Goal: Task Accomplishment & Management: Complete application form

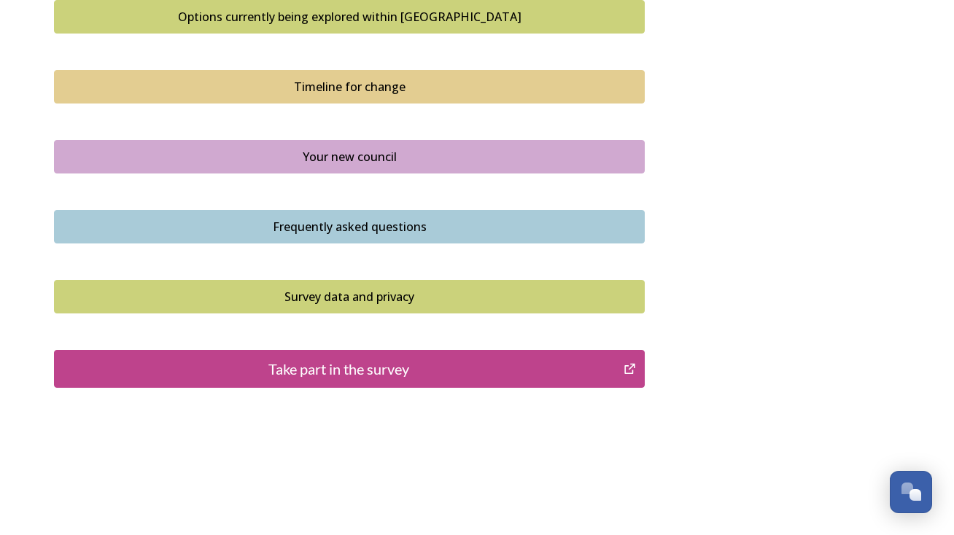
scroll to position [1147, 0]
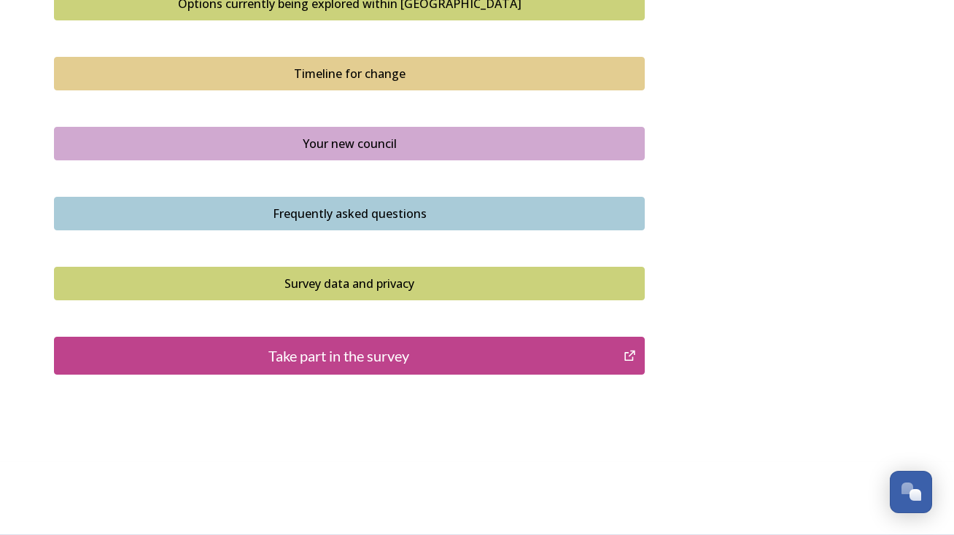
click at [306, 356] on div "Take part in the survey" at bounding box center [339, 356] width 554 height 22
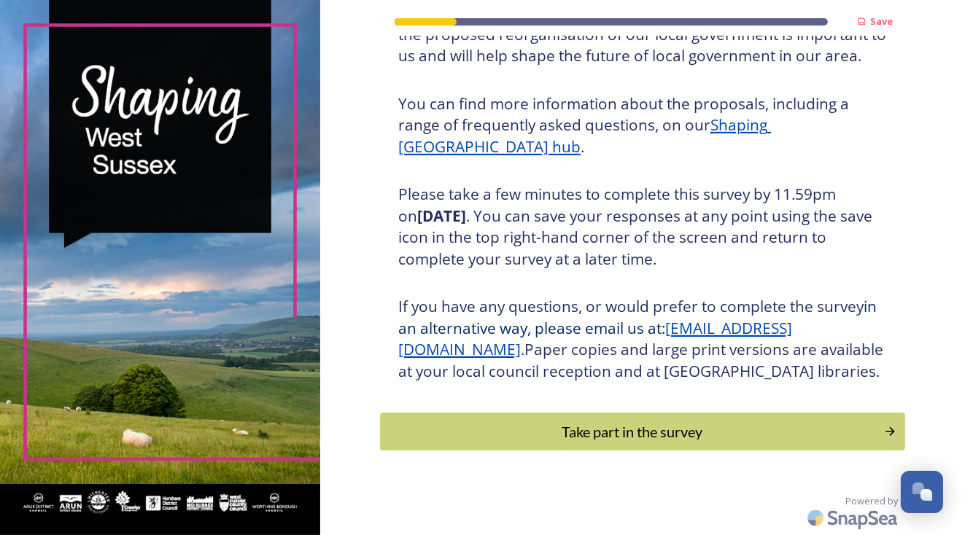
scroll to position [318, 0]
click at [654, 430] on div "Take part in the survey" at bounding box center [631, 432] width 493 height 22
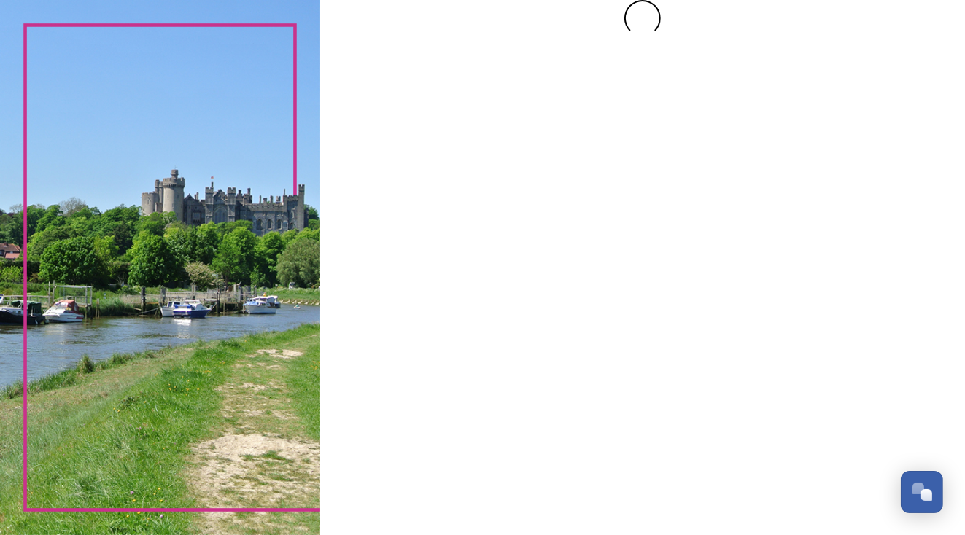
scroll to position [0, 0]
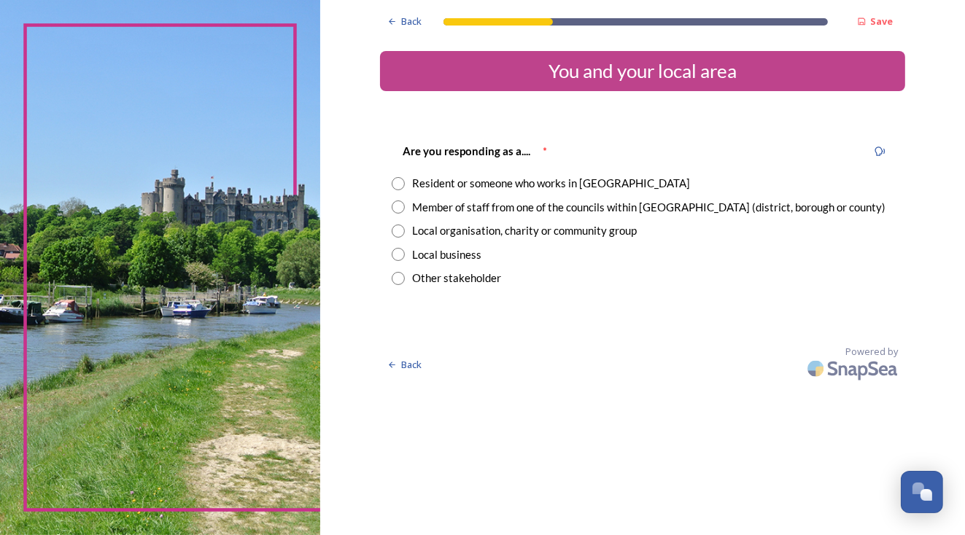
click at [405, 183] on input "radio" at bounding box center [398, 183] width 13 height 13
radio input "true"
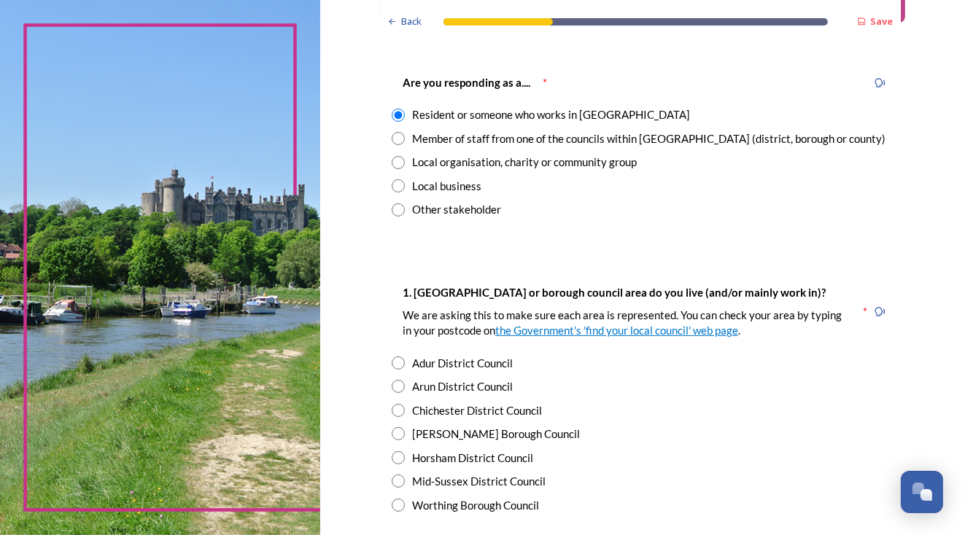
scroll to position [146, 0]
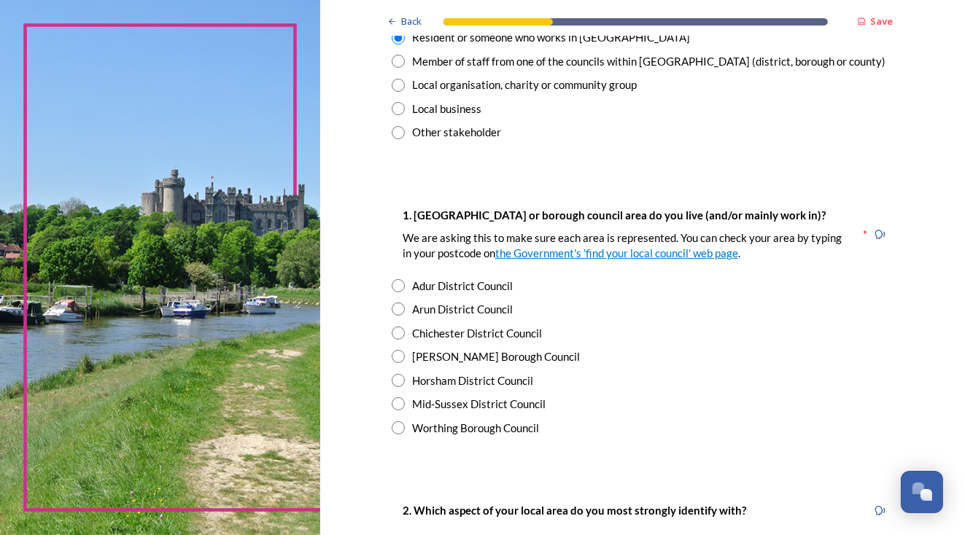
click at [395, 363] on input "radio" at bounding box center [398, 356] width 13 height 13
radio input "true"
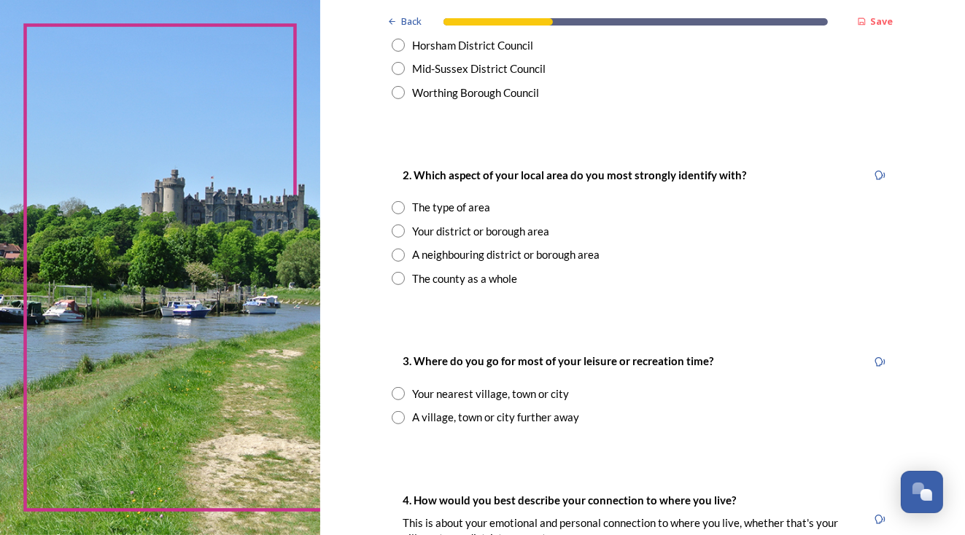
scroll to position [511, 0]
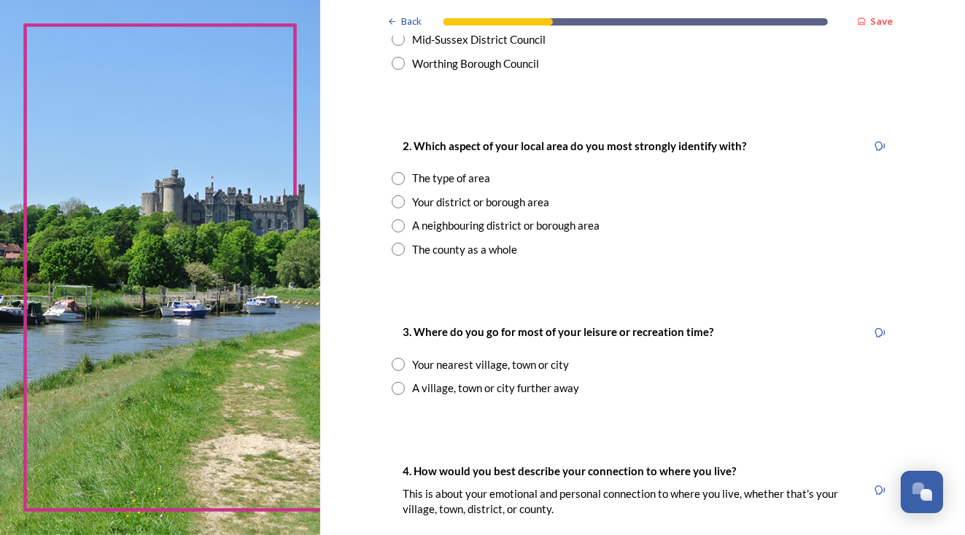
click at [398, 209] on input "radio" at bounding box center [398, 202] width 13 height 13
radio input "true"
click at [398, 371] on input "radio" at bounding box center [398, 364] width 13 height 13
radio input "true"
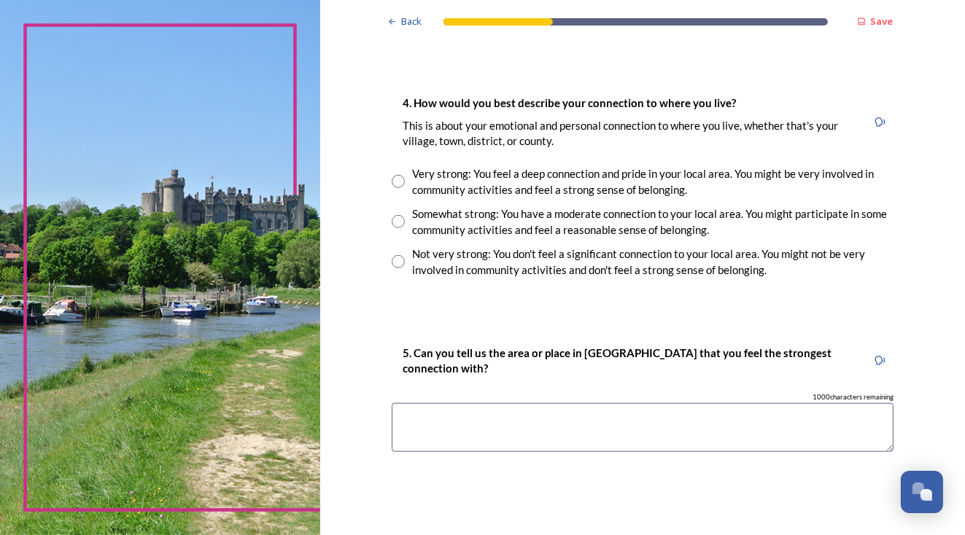
scroll to position [948, 0]
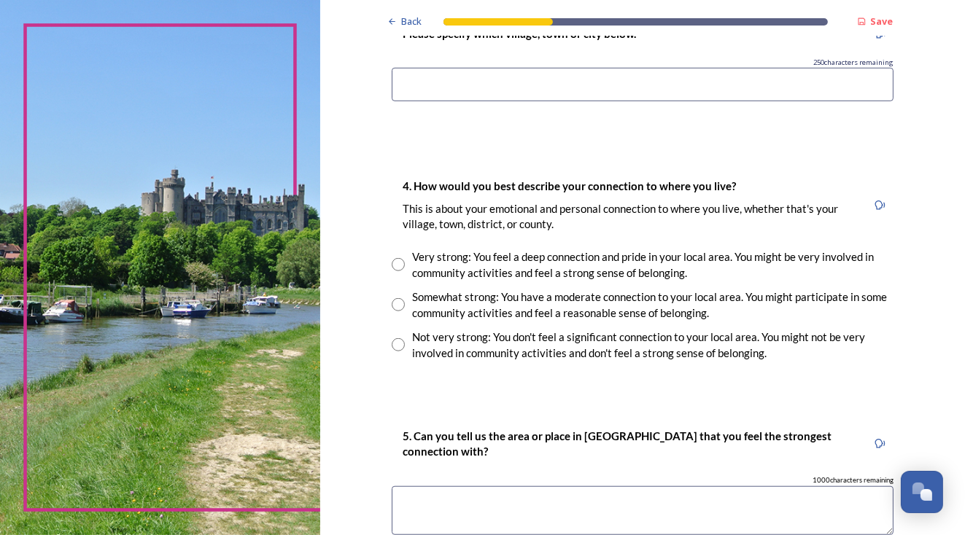
click at [401, 312] on input "radio" at bounding box center [398, 304] width 13 height 13
radio input "true"
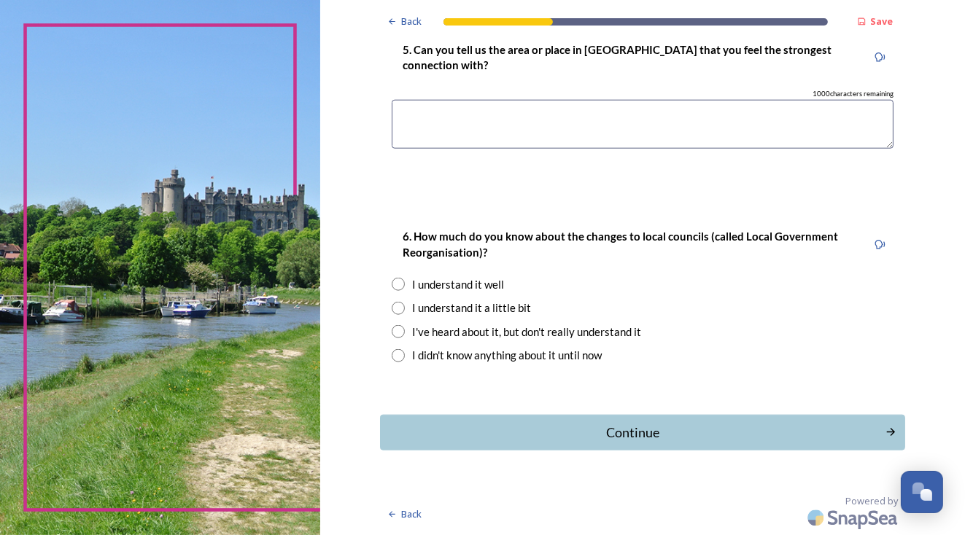
scroll to position [1403, 0]
click at [396, 302] on input "radio" at bounding box center [398, 308] width 13 height 13
radio input "true"
click at [635, 423] on div "Continue" at bounding box center [632, 433] width 494 height 20
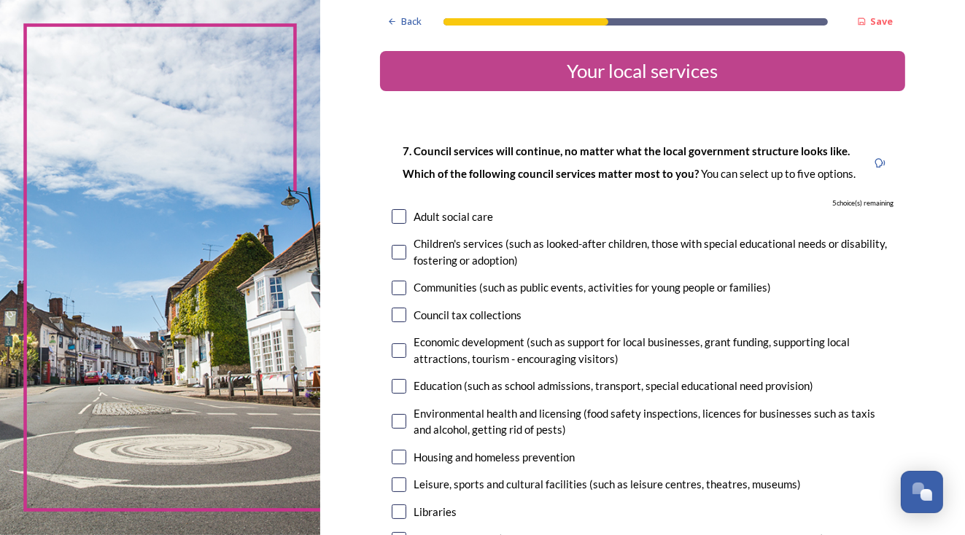
click at [396, 260] on input "checkbox" at bounding box center [399, 252] width 15 height 15
checkbox input "true"
click at [398, 295] on input "checkbox" at bounding box center [399, 288] width 15 height 15
checkbox input "true"
click at [403, 358] on input "checkbox" at bounding box center [399, 351] width 15 height 15
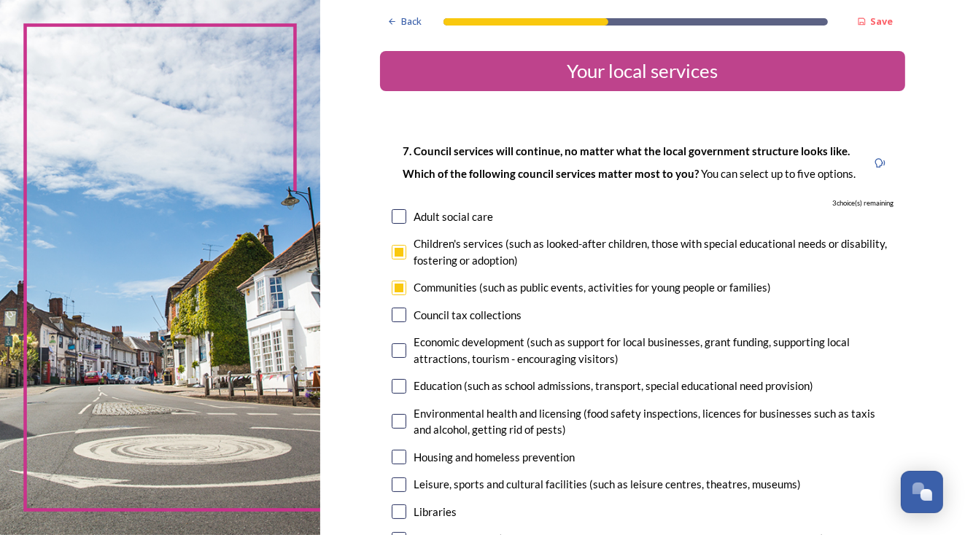
checkbox input "true"
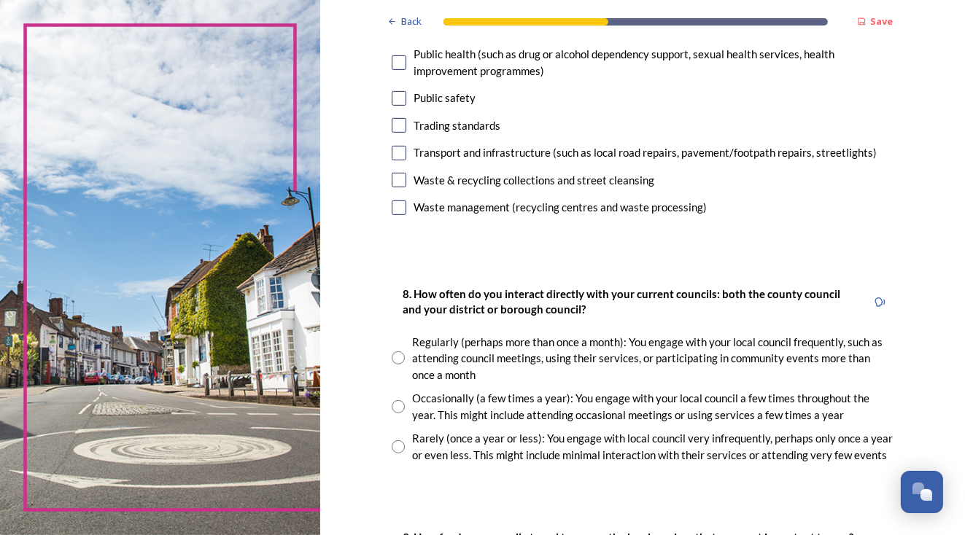
scroll to position [511, 0]
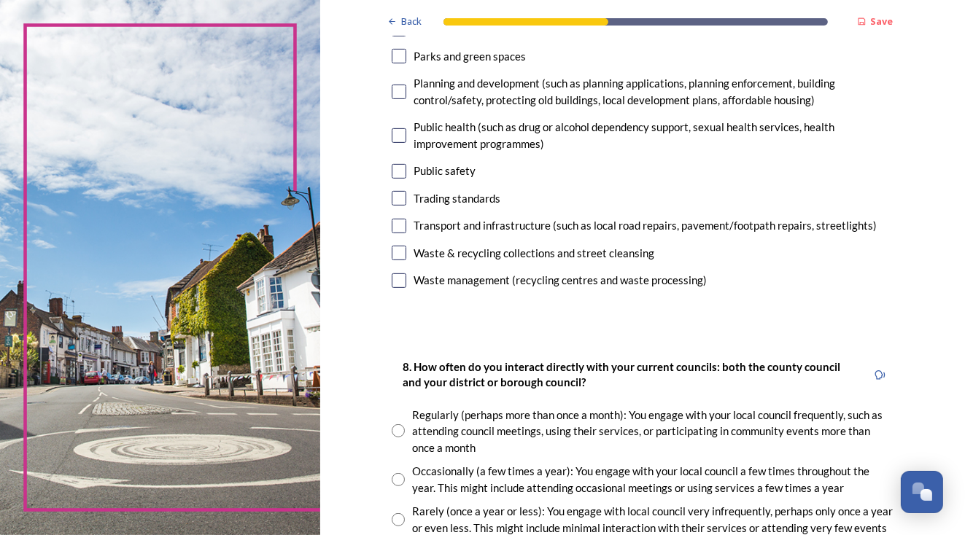
click at [401, 179] on input "checkbox" at bounding box center [399, 171] width 15 height 15
checkbox input "true"
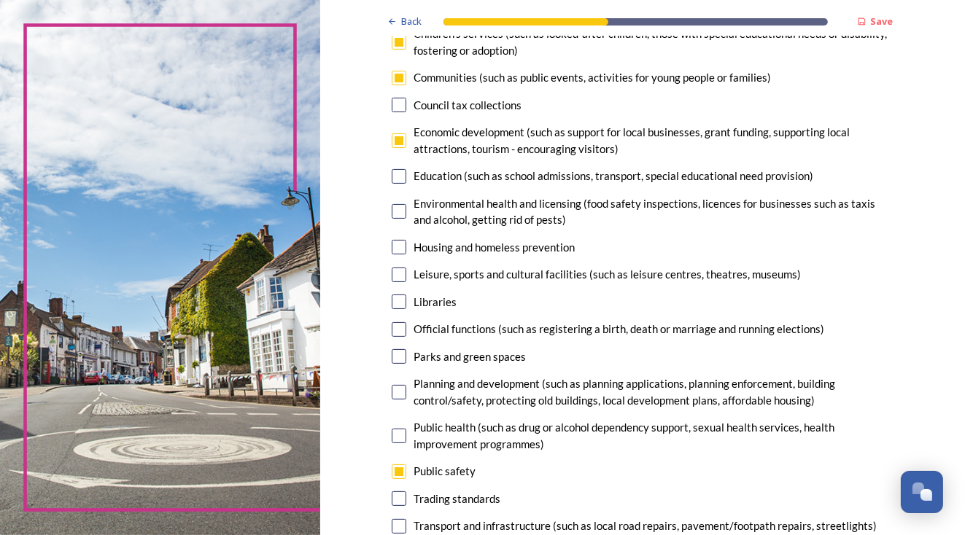
scroll to position [0, 0]
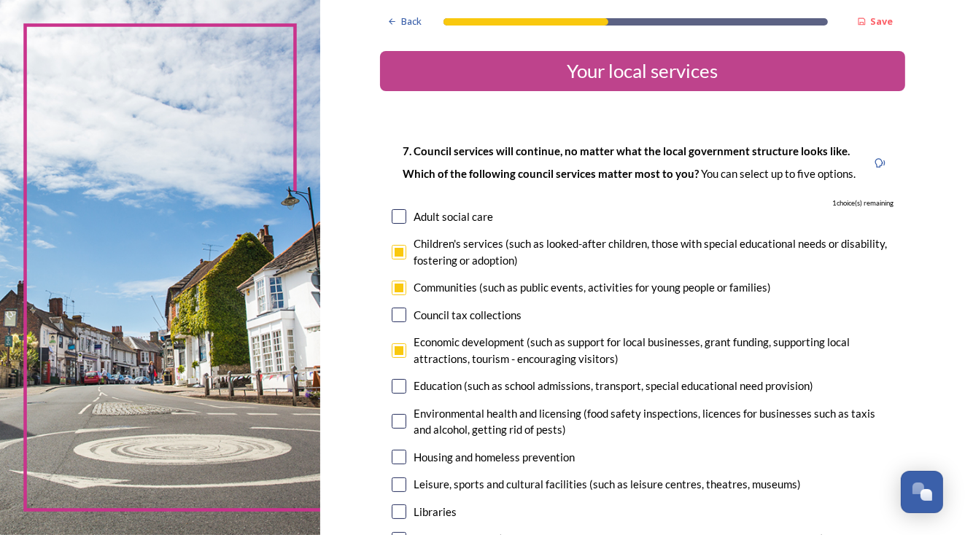
click at [398, 429] on input "checkbox" at bounding box center [399, 421] width 15 height 15
checkbox input "true"
click at [396, 465] on input "checkbox" at bounding box center [399, 457] width 15 height 15
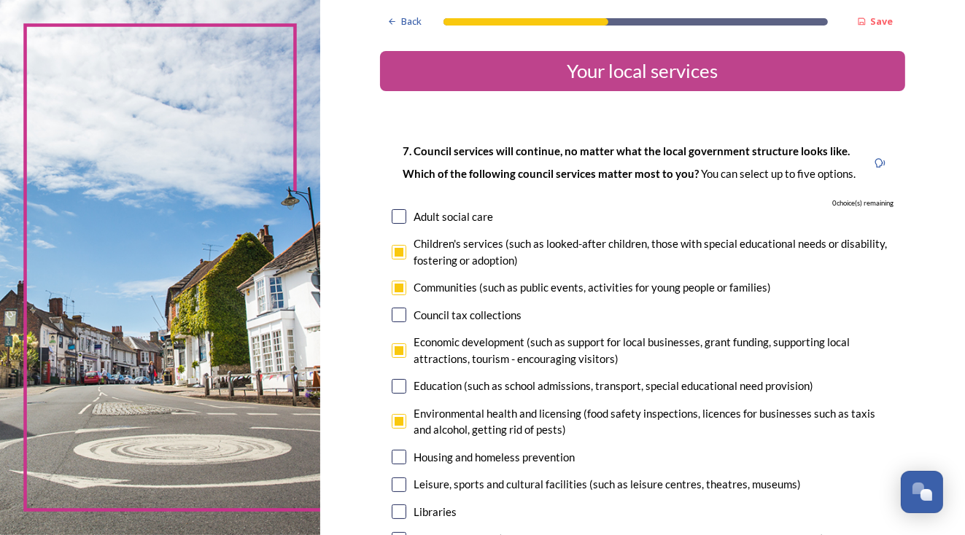
click at [396, 465] on input "checkbox" at bounding box center [399, 457] width 15 height 15
checkbox input "false"
click at [392, 260] on input "checkbox" at bounding box center [399, 252] width 15 height 15
checkbox input "false"
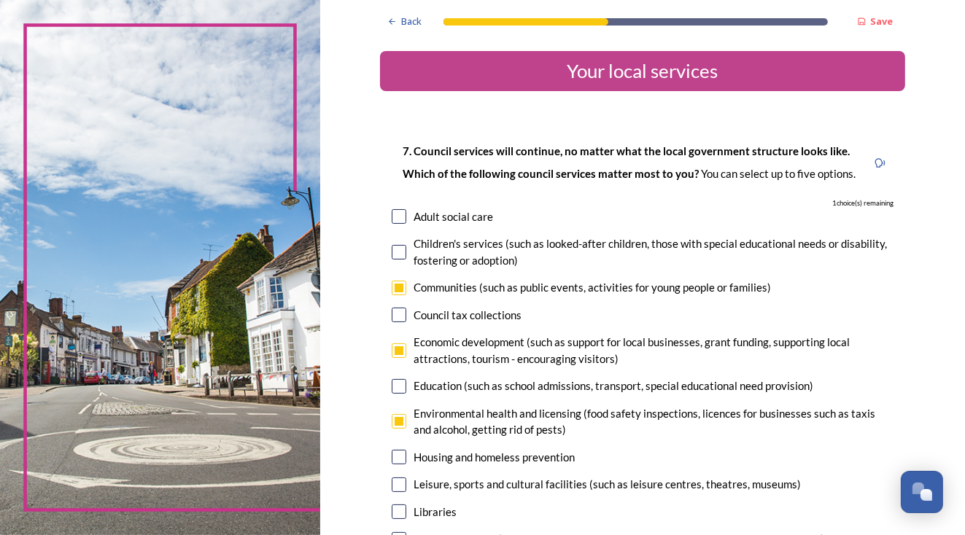
click at [393, 358] on input "checkbox" at bounding box center [399, 351] width 15 height 15
checkbox input "false"
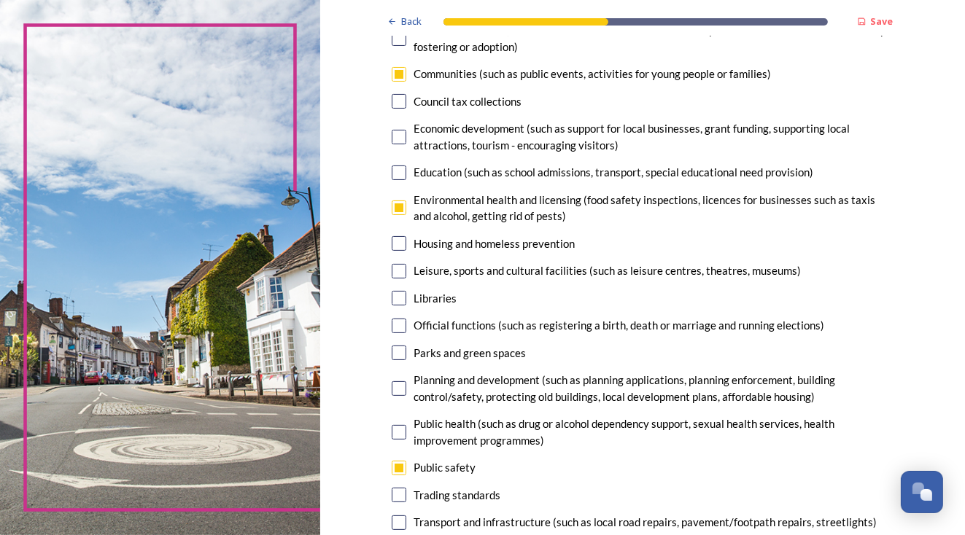
scroll to position [219, 0]
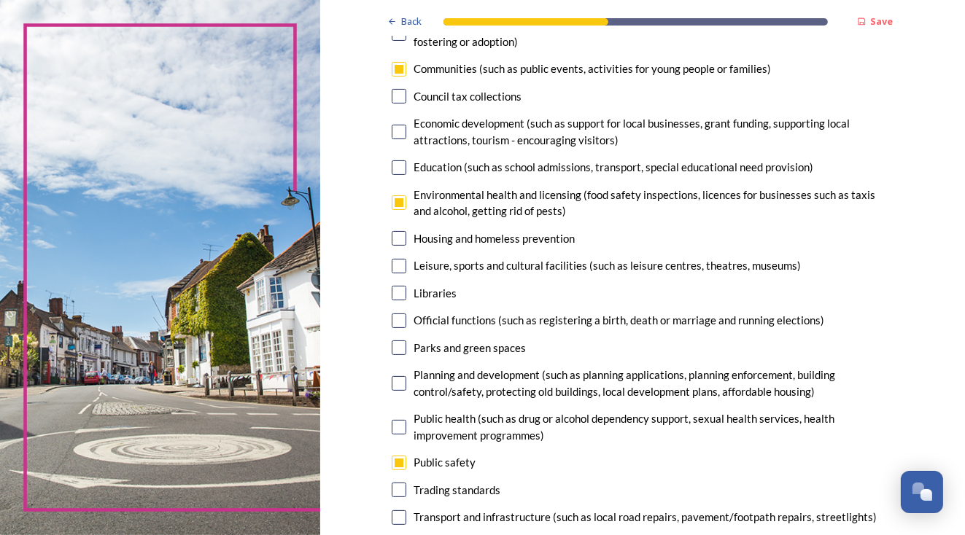
click at [401, 246] on input "checkbox" at bounding box center [399, 238] width 15 height 15
checkbox input "true"
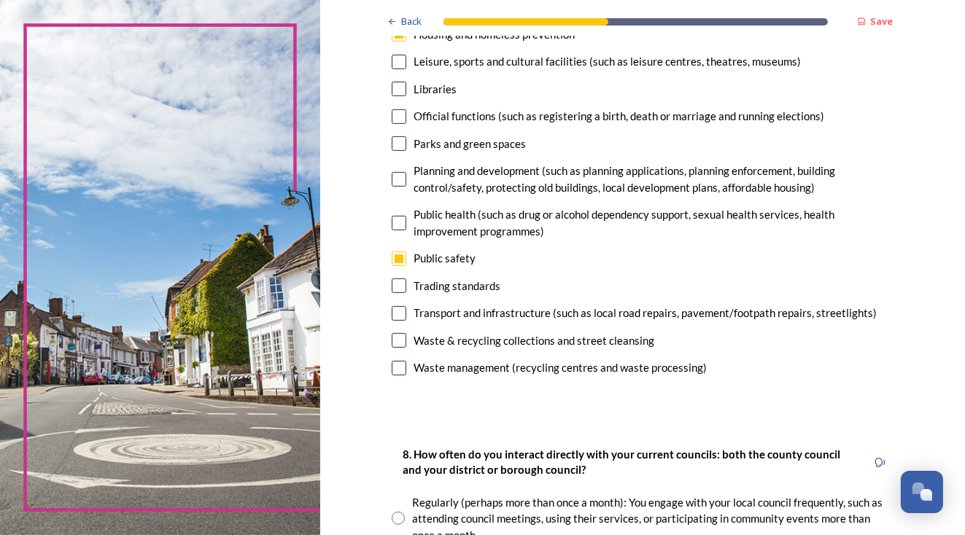
scroll to position [438, 0]
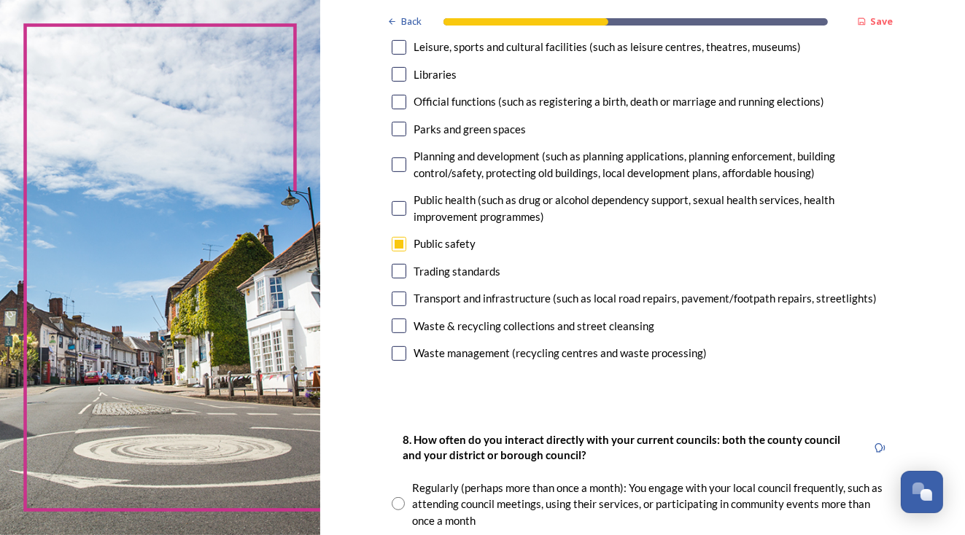
click at [397, 306] on input "checkbox" at bounding box center [399, 299] width 15 height 15
checkbox input "true"
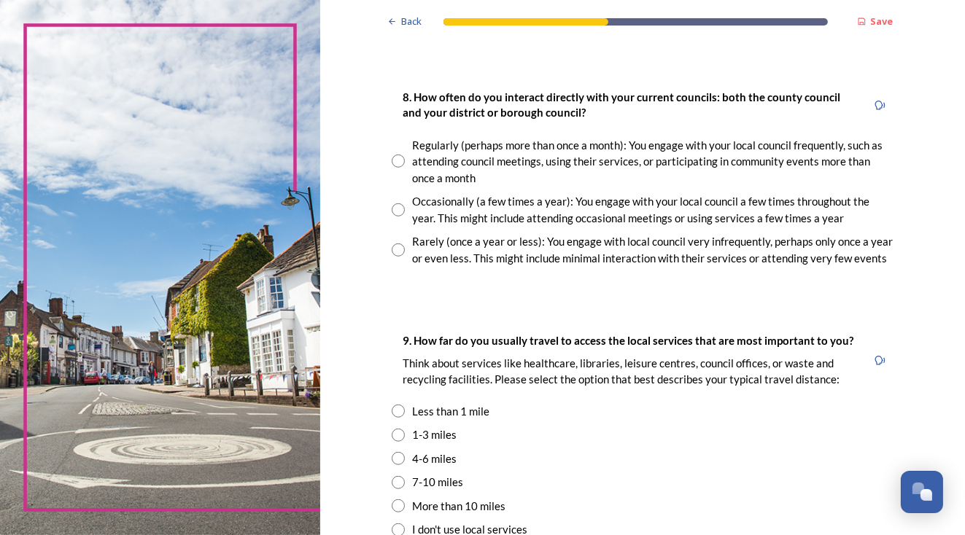
scroll to position [802, 0]
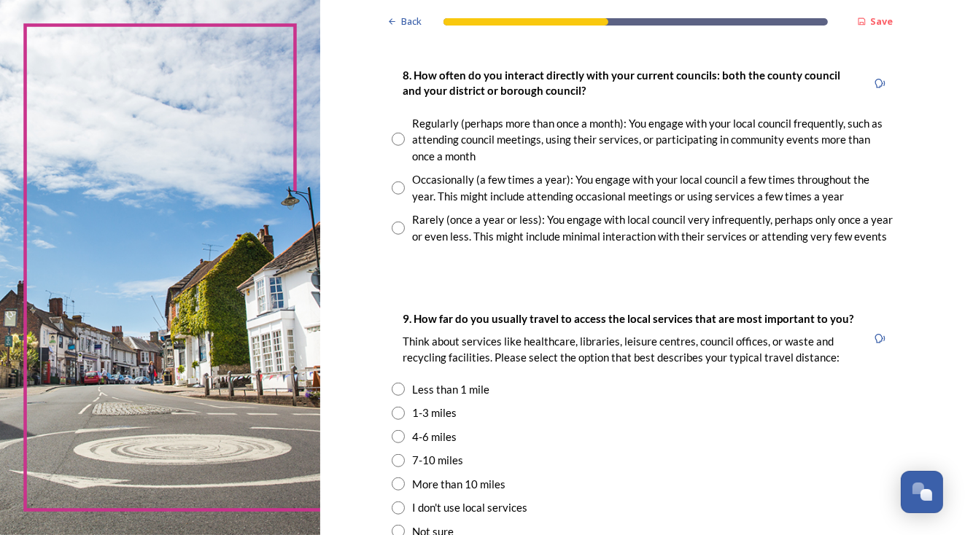
click at [401, 235] on input "radio" at bounding box center [398, 228] width 13 height 13
radio input "true"
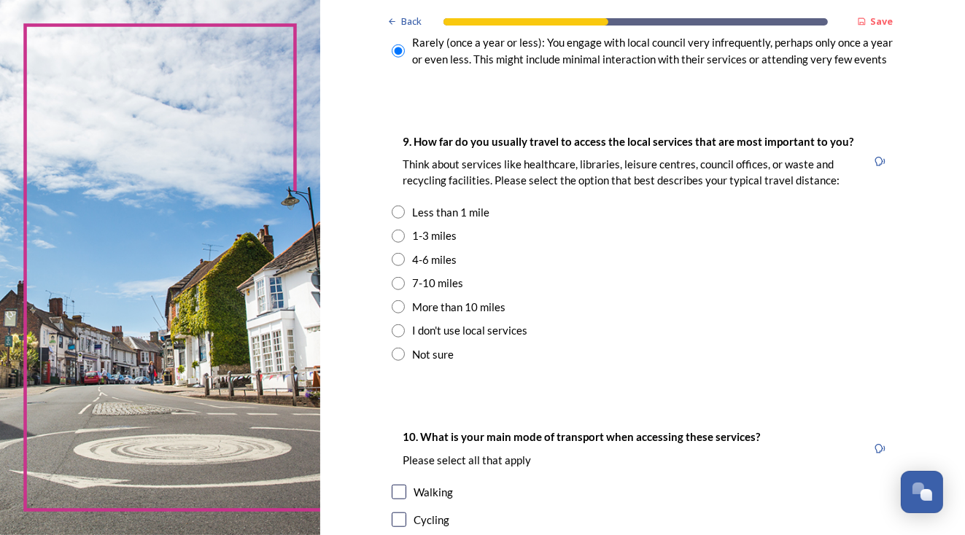
scroll to position [1021, 0]
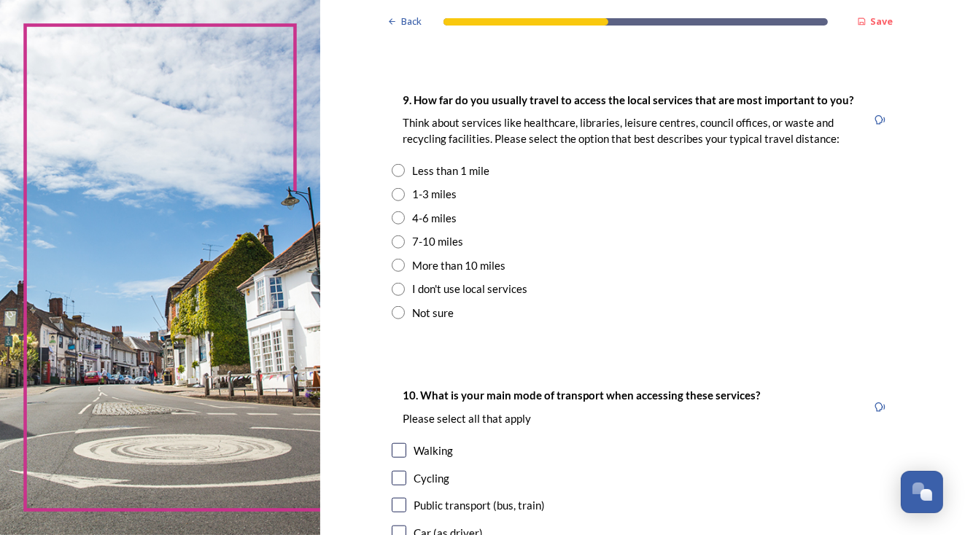
click at [398, 225] on input "radio" at bounding box center [398, 218] width 13 height 13
radio input "true"
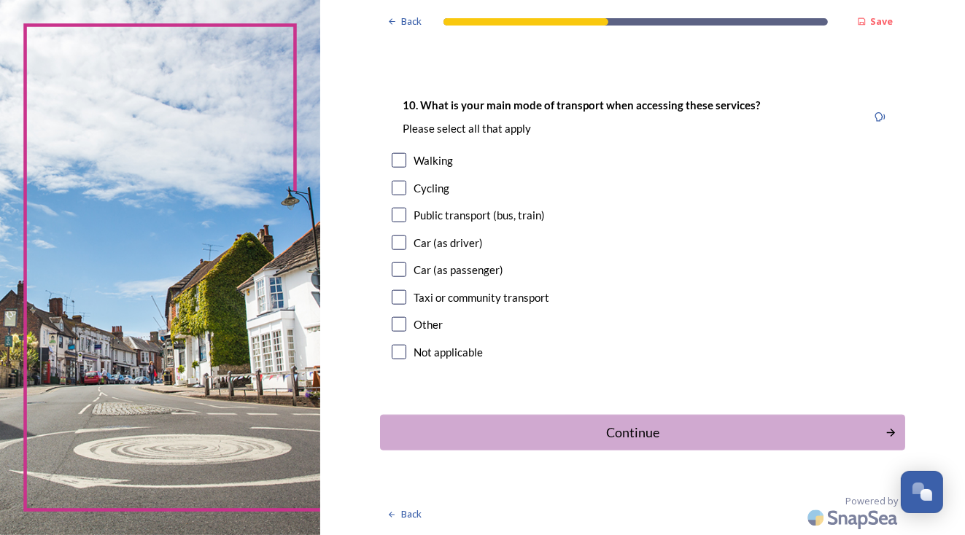
scroll to position [1313, 0]
click at [392, 250] on input "checkbox" at bounding box center [399, 243] width 15 height 15
checkbox input "true"
click at [624, 428] on div "Continue" at bounding box center [632, 433] width 494 height 20
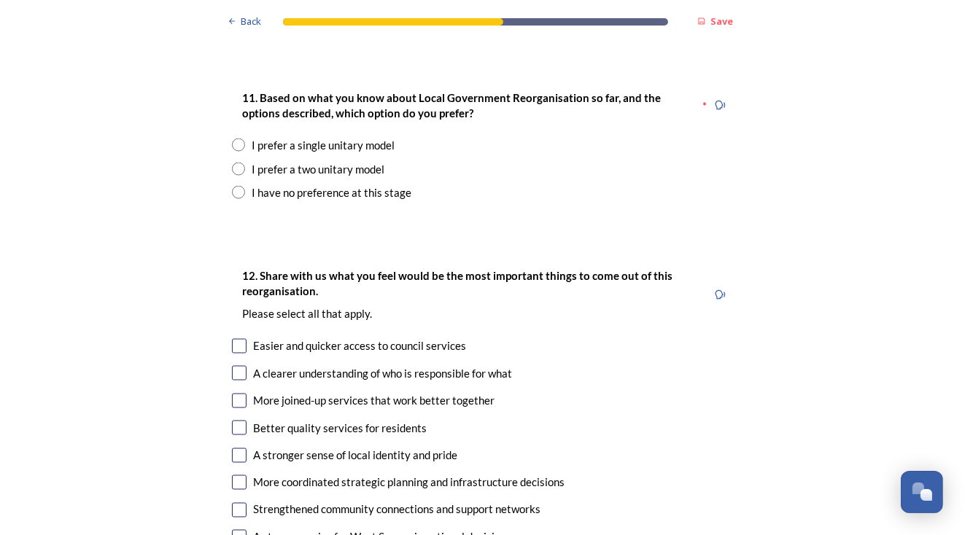
scroll to position [1970, 0]
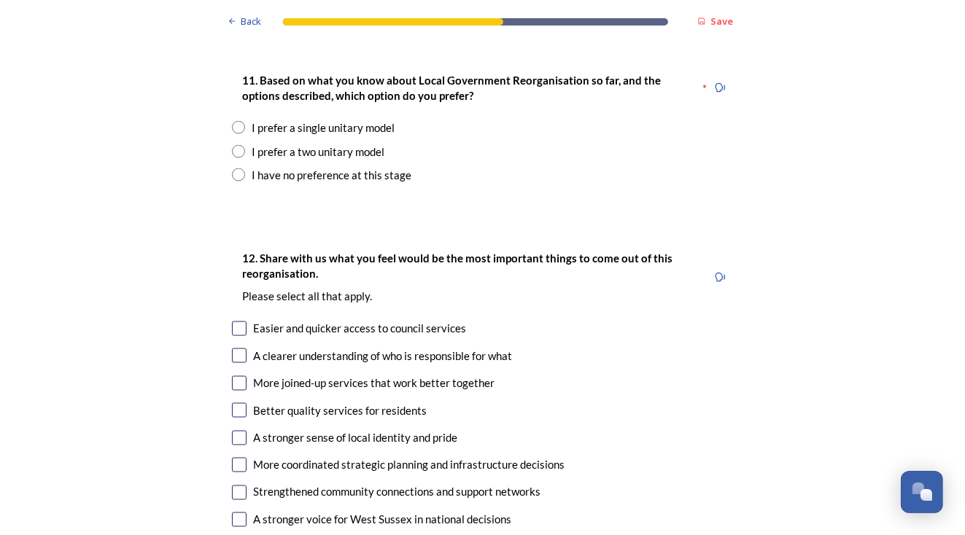
click at [407, 160] on div "I prefer a two unitary model" at bounding box center [483, 152] width 502 height 17
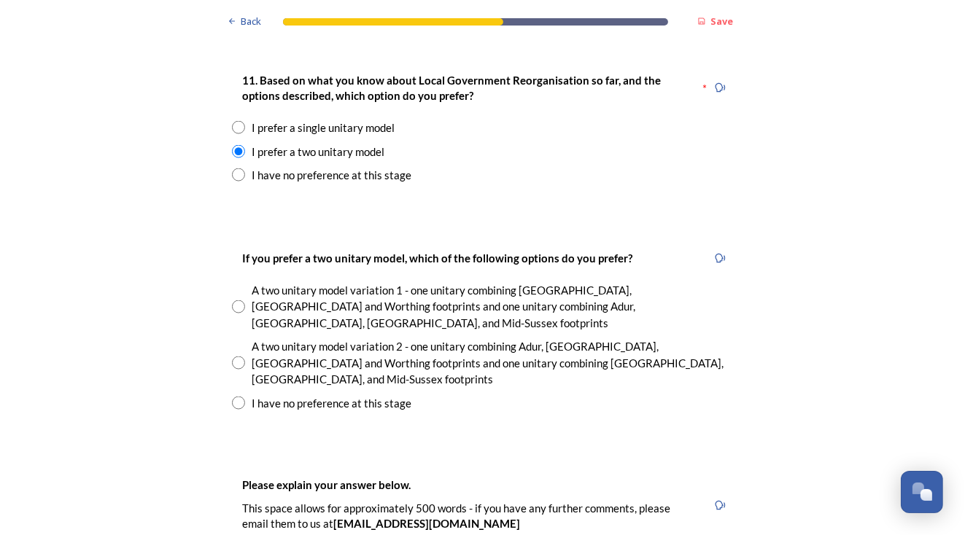
click at [407, 160] on div "I prefer a two unitary model" at bounding box center [483, 152] width 502 height 17
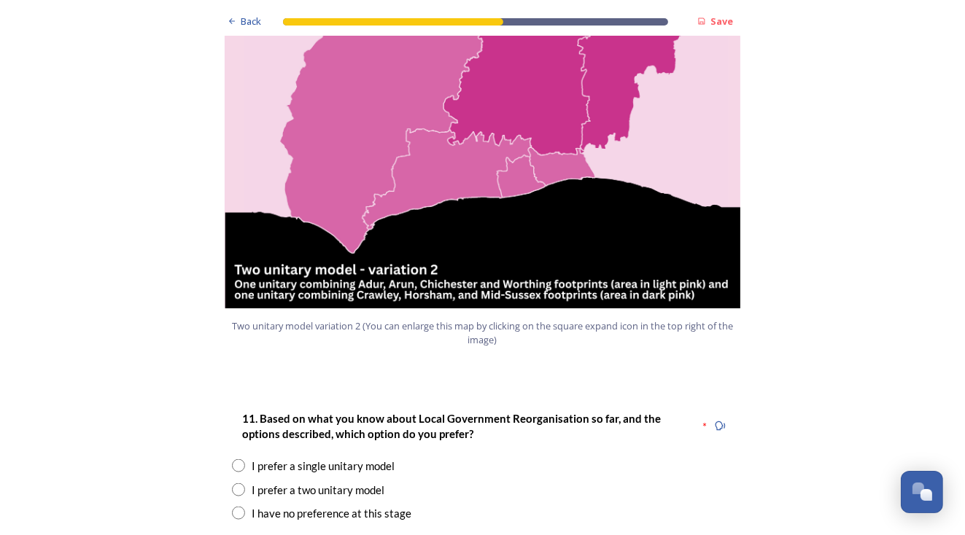
scroll to position [1751, 0]
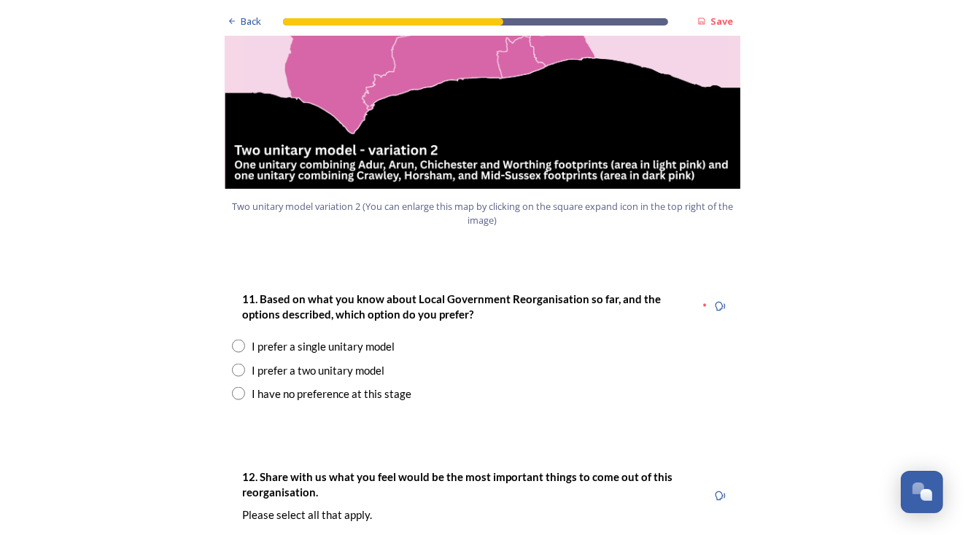
click at [360, 189] on img at bounding box center [482, 6] width 525 height 365
click at [316, 189] on img at bounding box center [482, 6] width 525 height 365
click at [468, 189] on img at bounding box center [482, 6] width 525 height 365
click at [469, 228] on span "Two unitary model variation 2 (You can enlarge this map by clicking on the squa…" at bounding box center [482, 214] width 503 height 28
click at [464, 239] on div "Two unitary model variation 2 (You can enlarge this map by clicking on the squa…" at bounding box center [482, 31] width 525 height 414
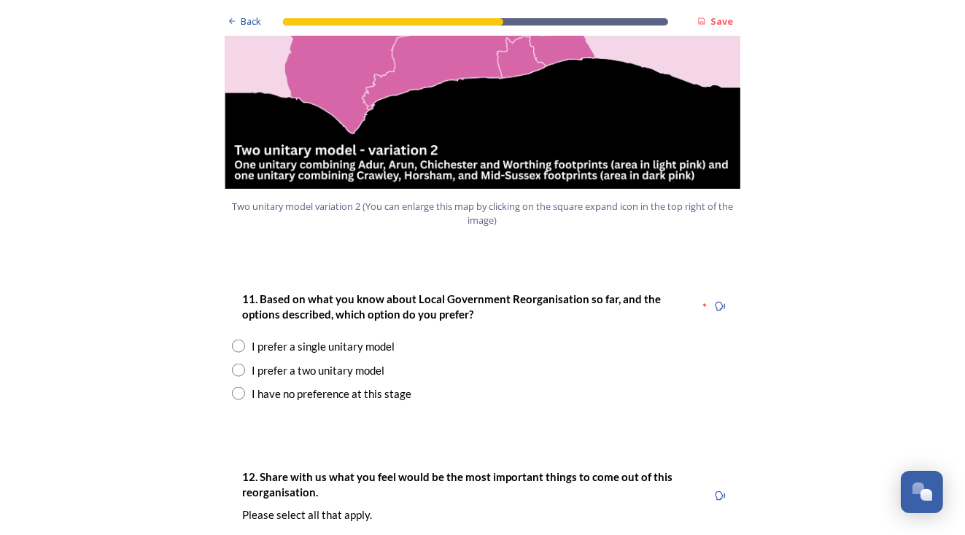
click at [537, 113] on img at bounding box center [482, 6] width 525 height 365
click at [298, 189] on img at bounding box center [482, 6] width 525 height 365
click at [363, 239] on div "Two unitary model variation 2 (You can enlarge this map by clicking on the squa…" at bounding box center [482, 31] width 525 height 414
click at [404, 189] on img at bounding box center [482, 6] width 525 height 365
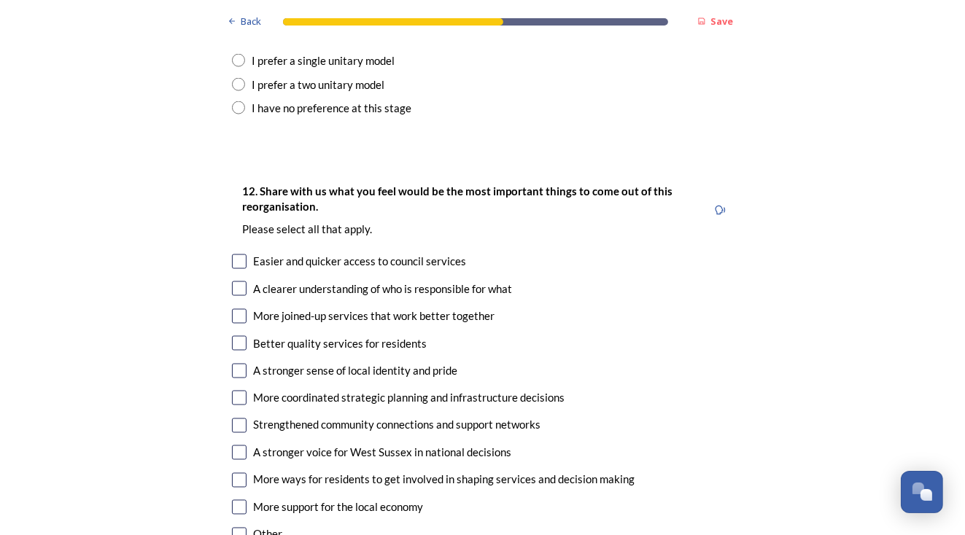
scroll to position [2043, 0]
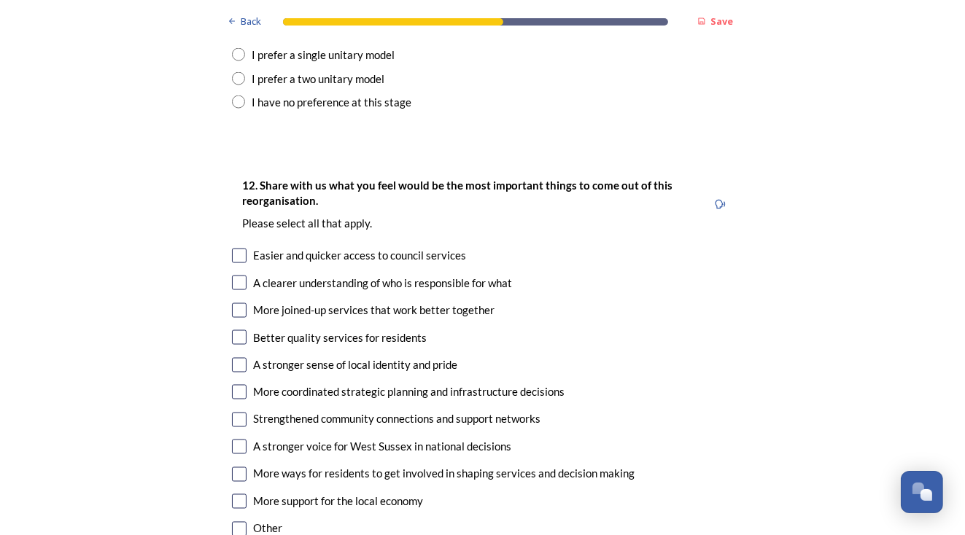
click at [233, 85] on input "radio" at bounding box center [238, 78] width 13 height 13
radio input "true"
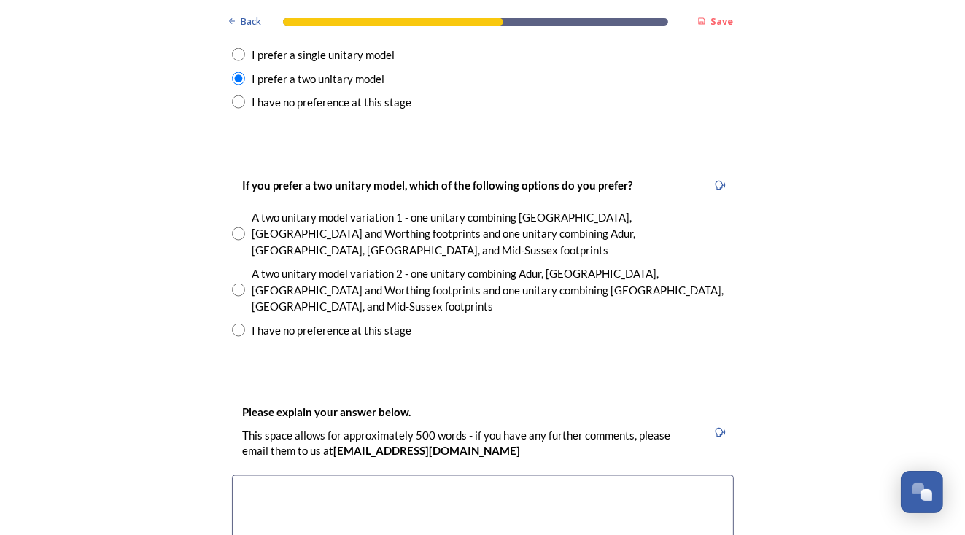
click at [232, 297] on input "radio" at bounding box center [238, 290] width 13 height 13
radio input "true"
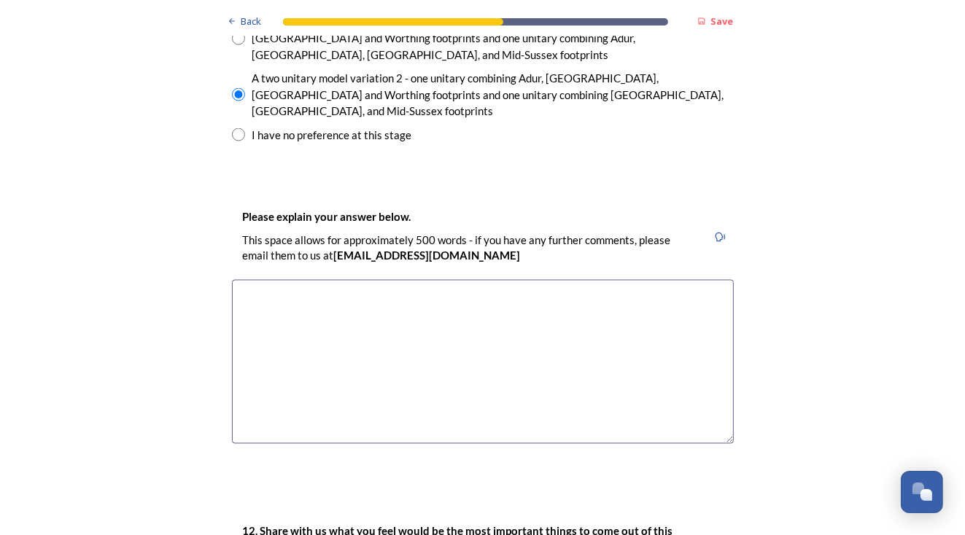
scroll to position [2407, 0]
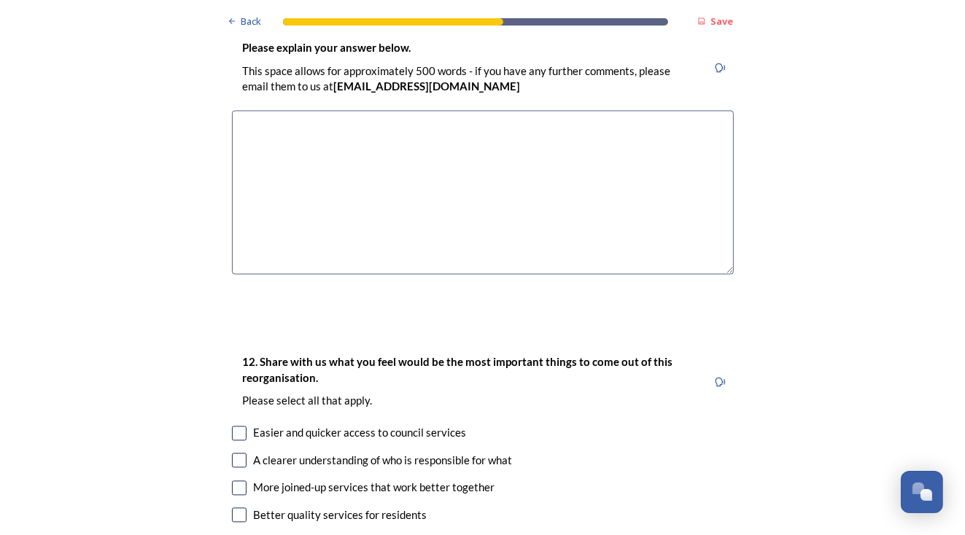
click at [240, 275] on textarea at bounding box center [483, 193] width 502 height 164
click at [336, 275] on textarea "I would prefer nonw of it to happen." at bounding box center [483, 193] width 502 height 164
click at [415, 275] on textarea "I would prefer none of it to happen." at bounding box center [483, 193] width 502 height 164
click at [629, 275] on textarea "I would prefer none of it to happen. Bigger is NOT better. What on earth do wwe…" at bounding box center [483, 193] width 502 height 164
click at [657, 275] on textarea "I would prefer none of it to happen. Bigger is NOT better. What on earth do we …" at bounding box center [483, 193] width 502 height 164
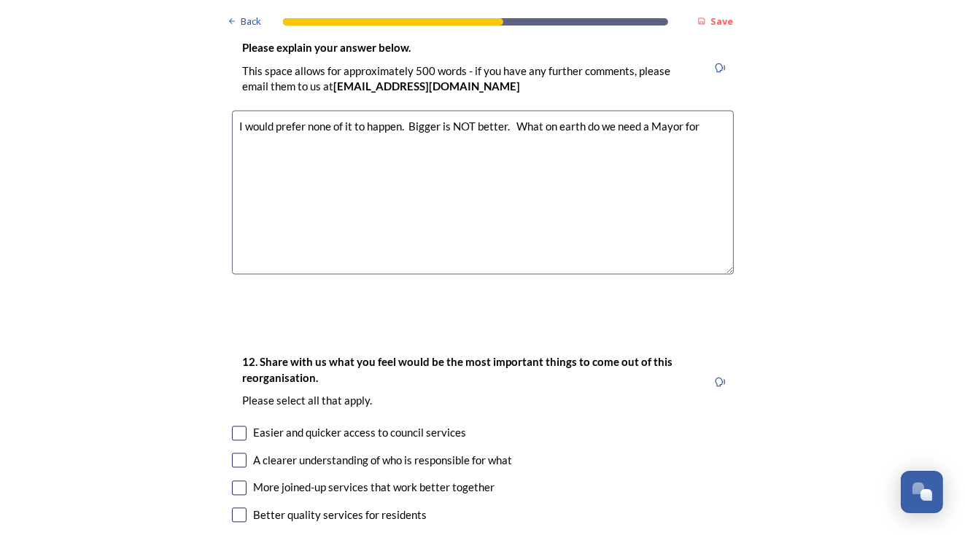
click at [251, 275] on textarea "I would prefer none of it to happen. Bigger is NOT better. What on earth do we …" at bounding box center [483, 193] width 502 height 164
click at [525, 275] on textarea "I would prefer none of it to happen. Bigger is NOT better. What on earth do we …" at bounding box center [483, 193] width 502 height 164
click at [500, 275] on textarea "I would prefer none of it to happen. Bigger is NOT better. What on earth do we …" at bounding box center [483, 193] width 502 height 164
click at [490, 275] on textarea "I would prefer none of it to happen. Bigger is NOT better. What on earth do we …" at bounding box center [483, 193] width 502 height 164
click at [542, 275] on textarea "I would prefer none of it to happen. Bigger is NOT better. What on earth do we …" at bounding box center [483, 193] width 502 height 164
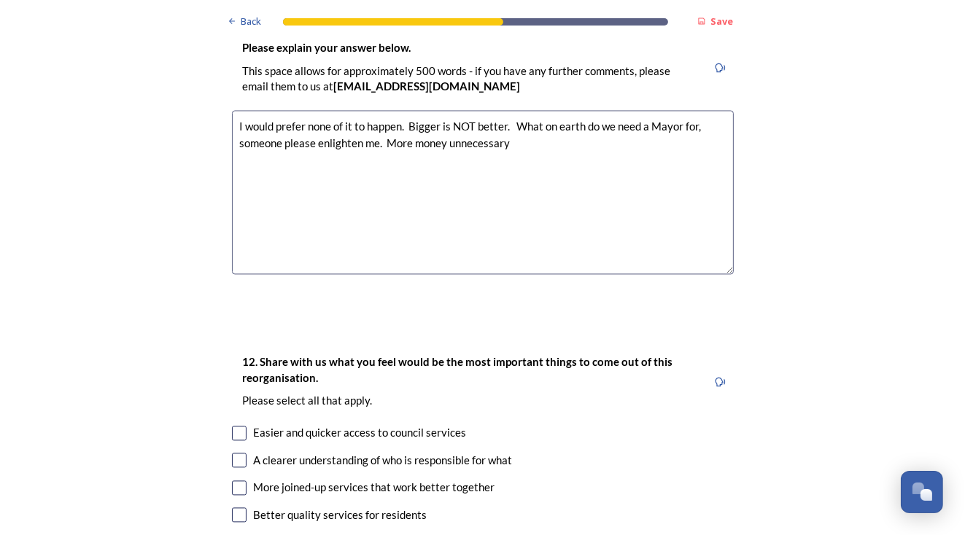
click at [480, 275] on textarea "I would prefer none of it to happen. Bigger is NOT better. What on earth do we …" at bounding box center [483, 193] width 502 height 164
click at [617, 275] on textarea "I would prefer none of it to happen. Bigger is NOT better. What on earth do we …" at bounding box center [483, 193] width 502 height 164
click at [301, 275] on textarea "I would prefer none of it to happen. Bigger is NOT better. What on earth do we …" at bounding box center [483, 193] width 502 height 164
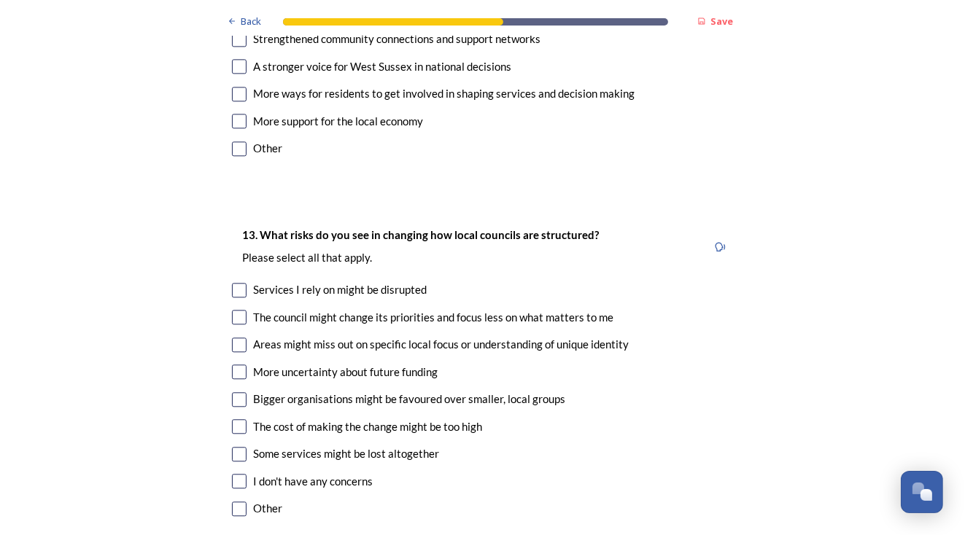
scroll to position [2991, 0]
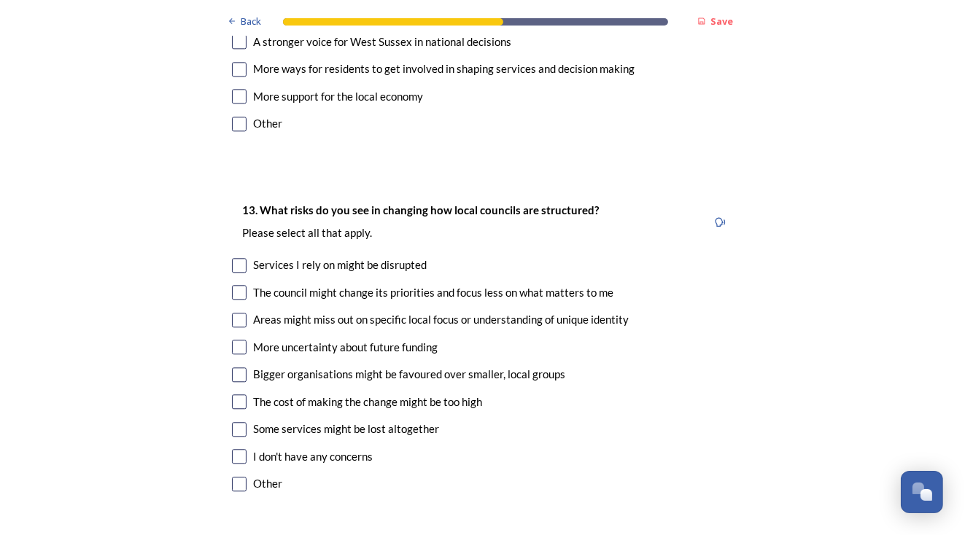
type textarea "I would prefer none of it to happen. Bigger is NOT better. What on earth do we …"
click at [240, 131] on input "checkbox" at bounding box center [239, 124] width 15 height 15
checkbox input "true"
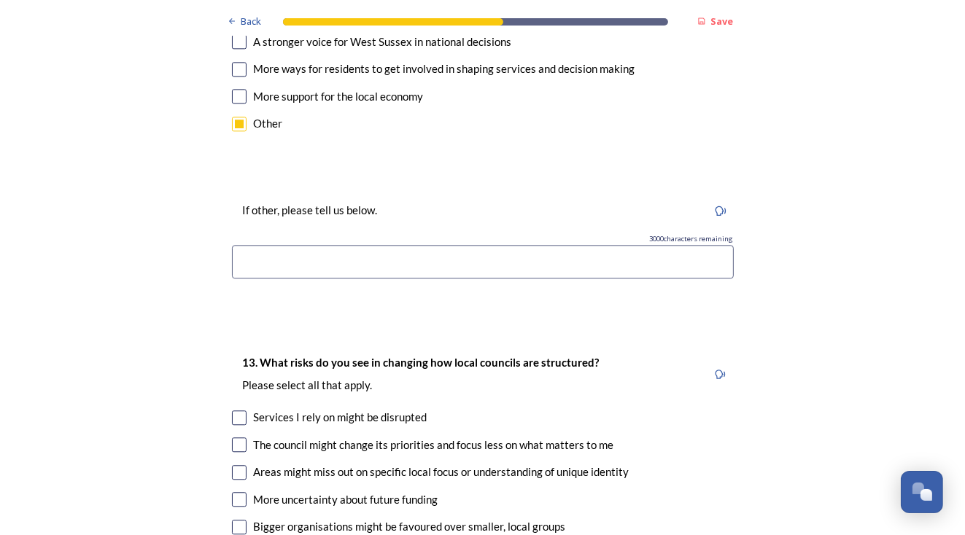
click at [242, 279] on input at bounding box center [483, 262] width 502 height 34
click at [458, 279] on input "It all looks good written down but athat is rarely the case." at bounding box center [483, 262] width 502 height 34
click at [595, 279] on input "It all looks good written down but that is rarely the case." at bounding box center [483, 262] width 502 height 34
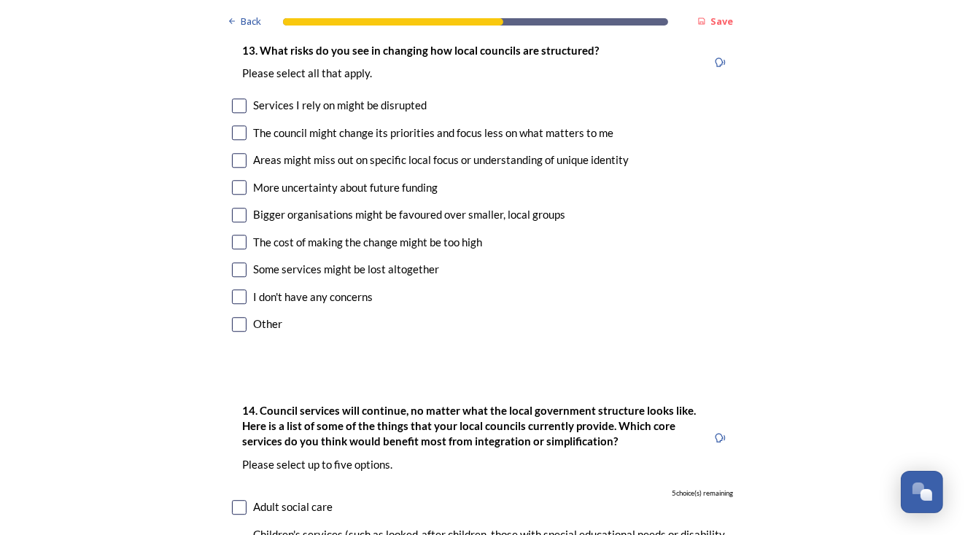
scroll to position [3356, 0]
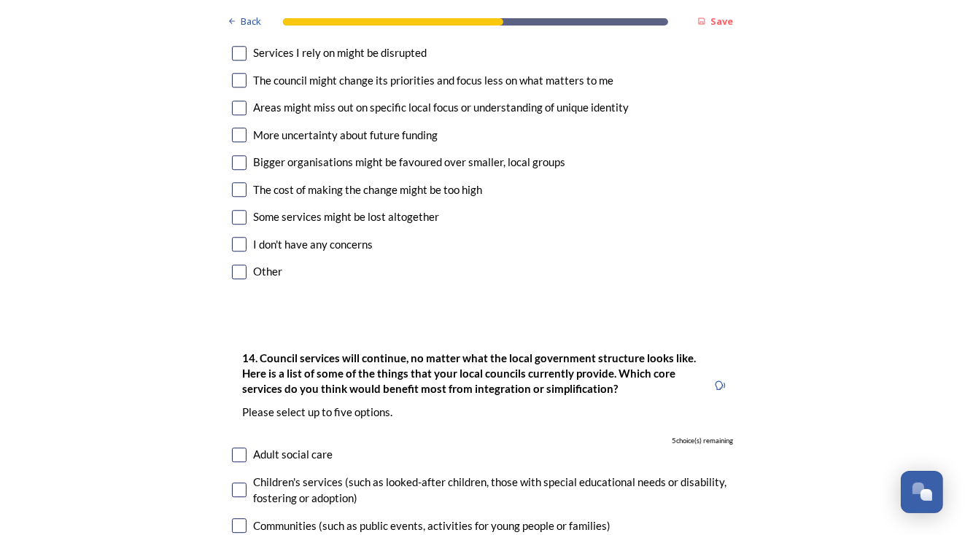
type input "It all looks good written down but that is rarely the case."
click at [241, 225] on input "checkbox" at bounding box center [239, 217] width 15 height 15
checkbox input "true"
click at [233, 197] on input "checkbox" at bounding box center [239, 189] width 15 height 15
checkbox input "true"
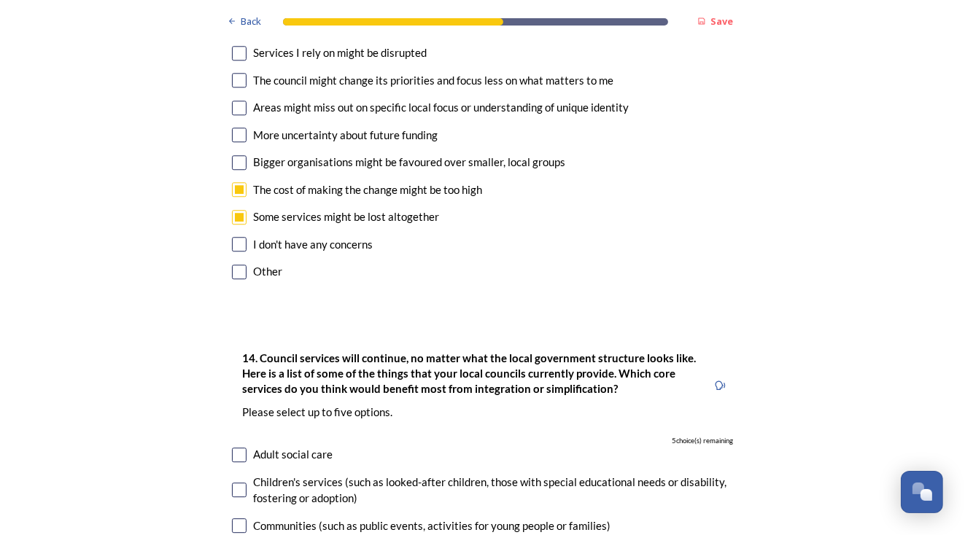
click at [242, 115] on input "checkbox" at bounding box center [239, 108] width 15 height 15
checkbox input "true"
click at [233, 170] on input "checkbox" at bounding box center [239, 162] width 15 height 15
checkbox input "true"
click at [242, 142] on input "checkbox" at bounding box center [239, 135] width 15 height 15
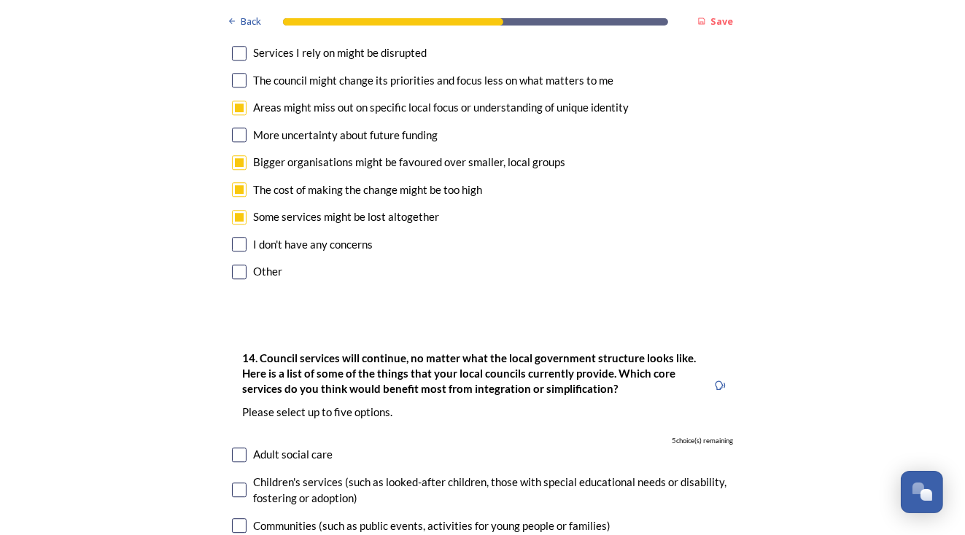
checkbox input "true"
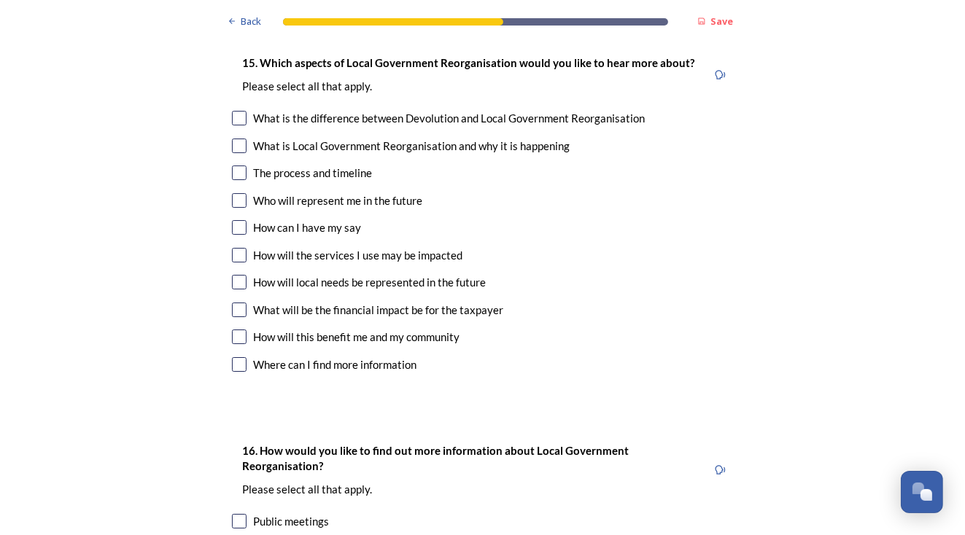
scroll to position [4450, 0]
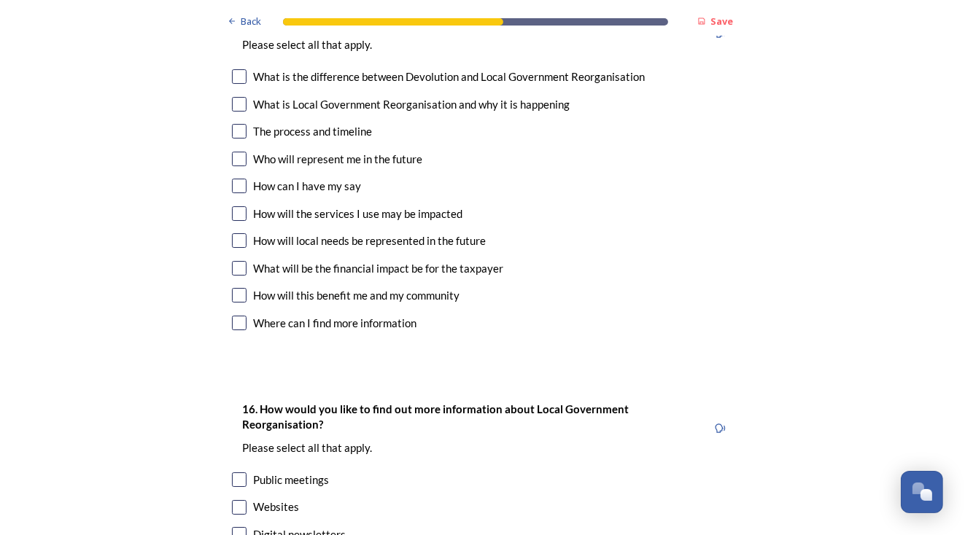
click at [240, 112] on input "checkbox" at bounding box center [239, 104] width 15 height 15
checkbox input "true"
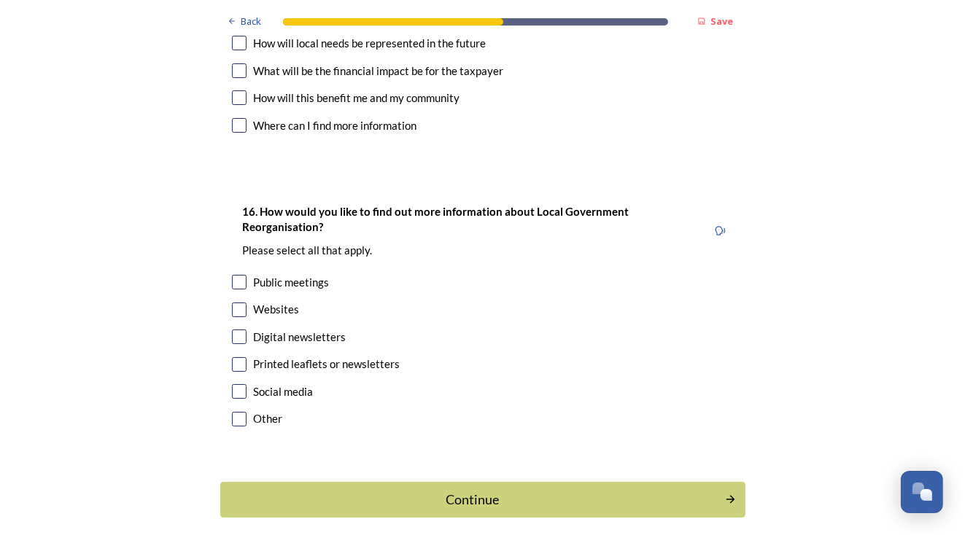
scroll to position [4669, 0]
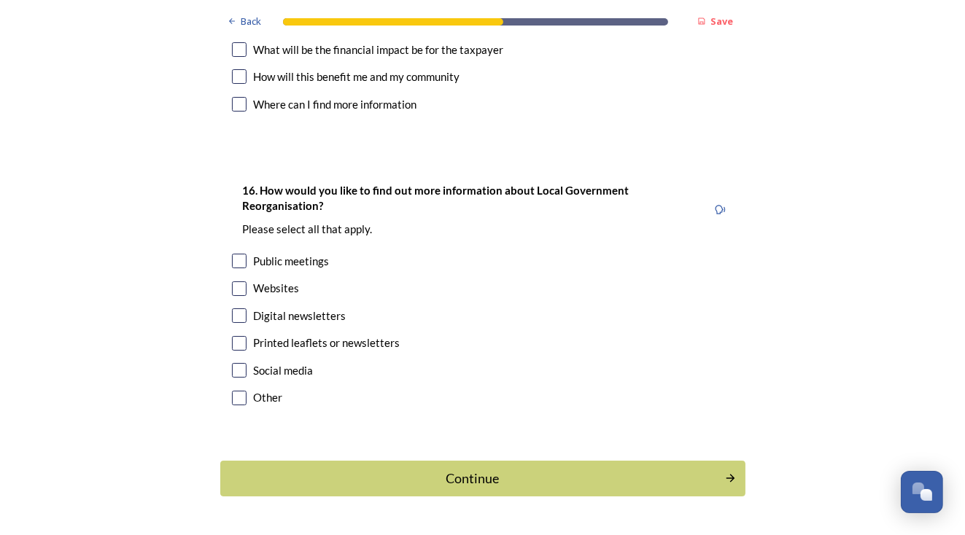
click at [232, 57] on input "checkbox" at bounding box center [239, 49] width 15 height 15
checkbox input "true"
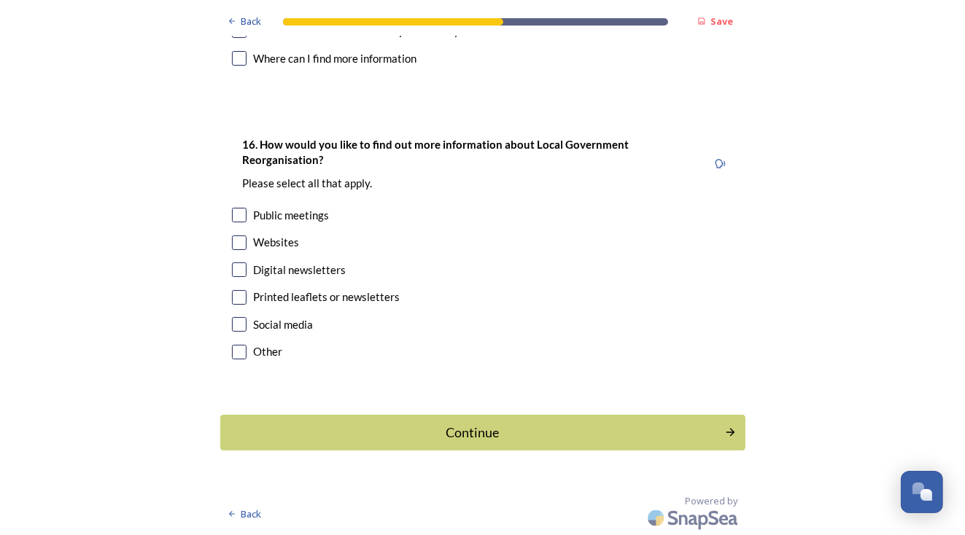
scroll to position [5036, 0]
click at [268, 352] on div "Other" at bounding box center [268, 352] width 29 height 17
checkbox input "true"
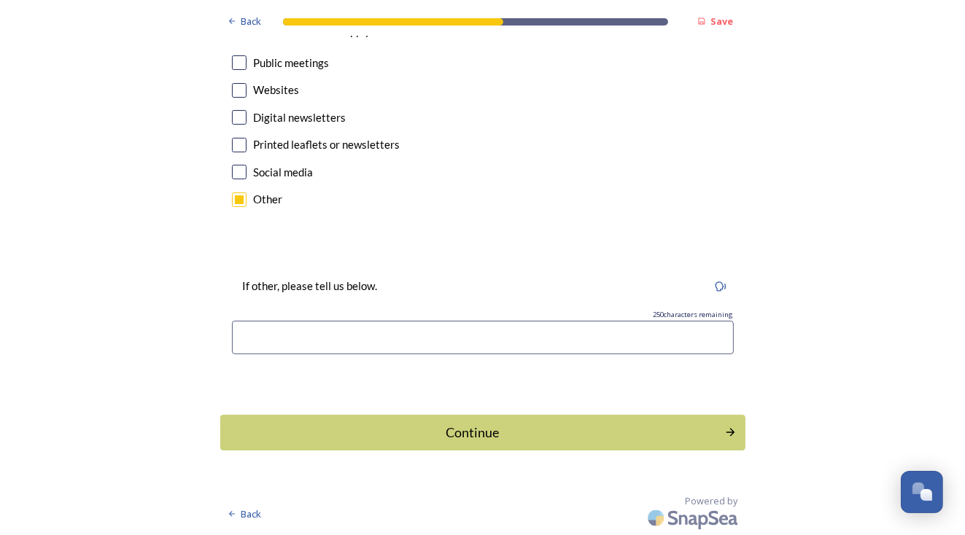
scroll to position [5182, 0]
click at [255, 346] on input at bounding box center [483, 338] width 502 height 34
type input "E"
click at [243, 116] on input "checkbox" at bounding box center [239, 117] width 15 height 15
checkbox input "true"
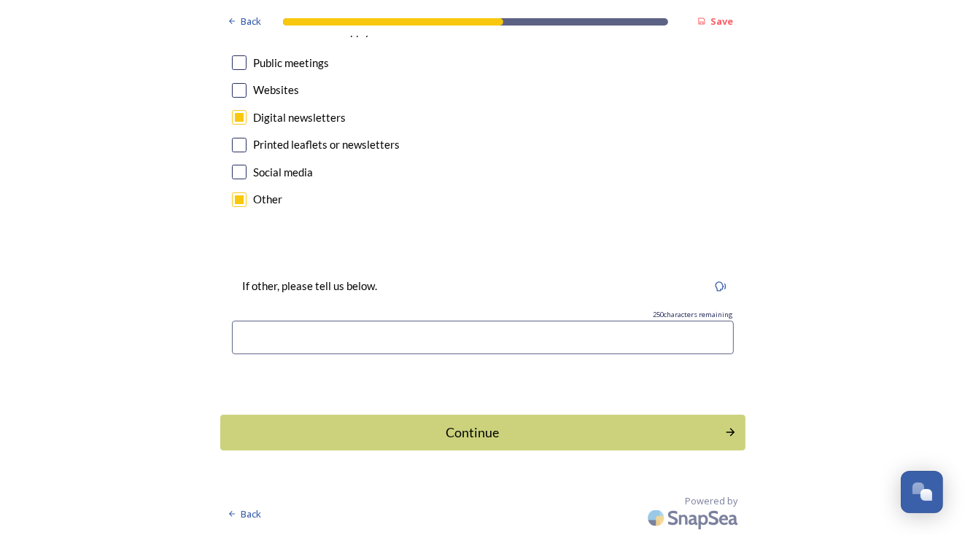
click at [235, 205] on input "checkbox" at bounding box center [239, 200] width 15 height 15
checkbox input "false"
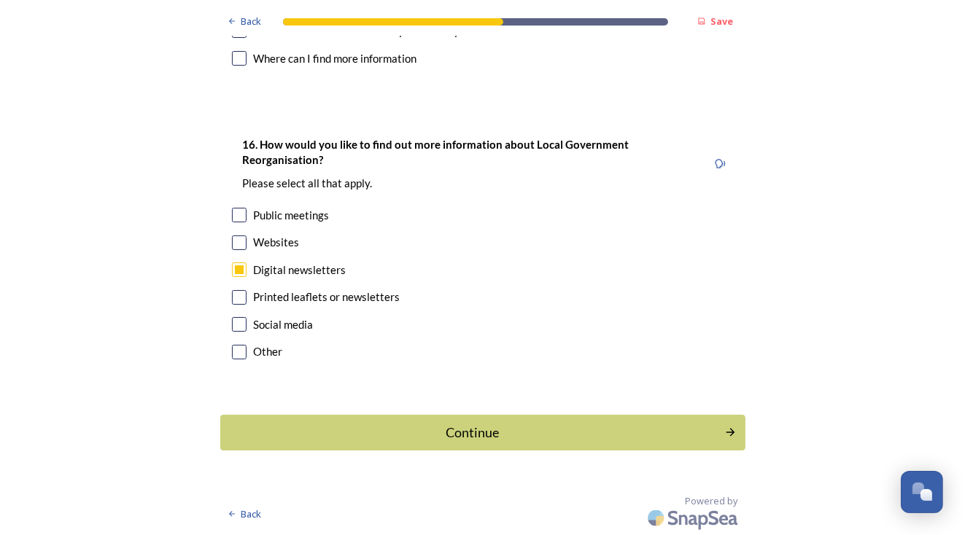
scroll to position [5036, 0]
click at [458, 426] on div "Continue" at bounding box center [472, 433] width 494 height 20
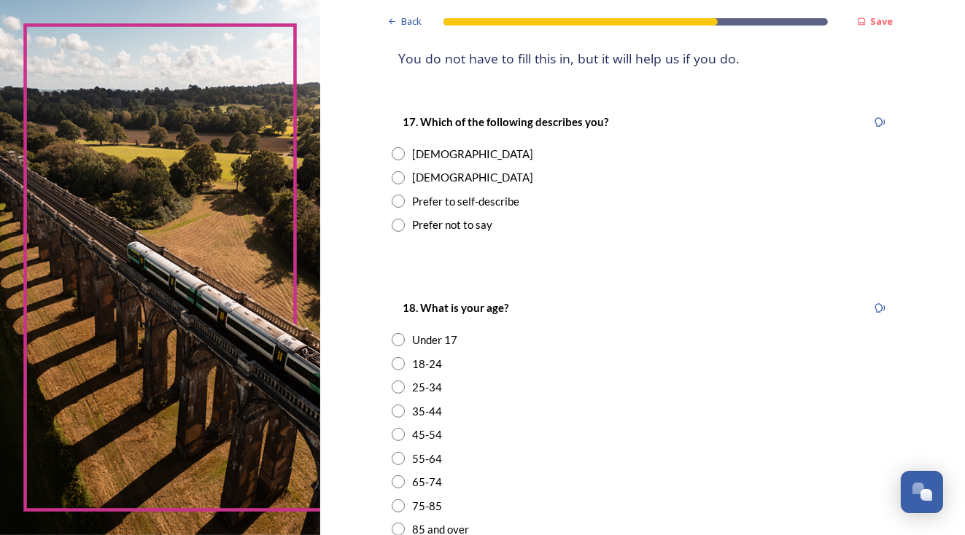
scroll to position [219, 0]
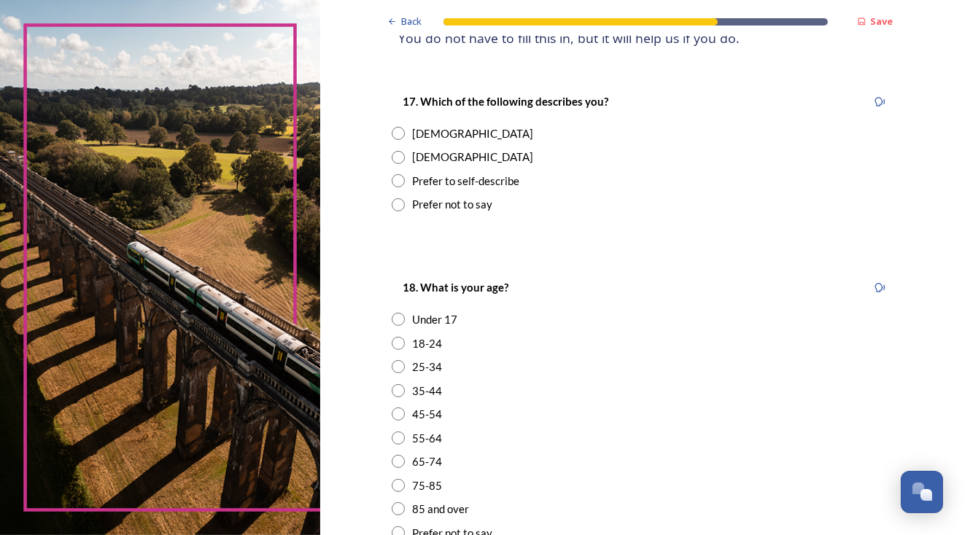
click at [398, 140] on input "radio" at bounding box center [398, 133] width 13 height 13
radio input "true"
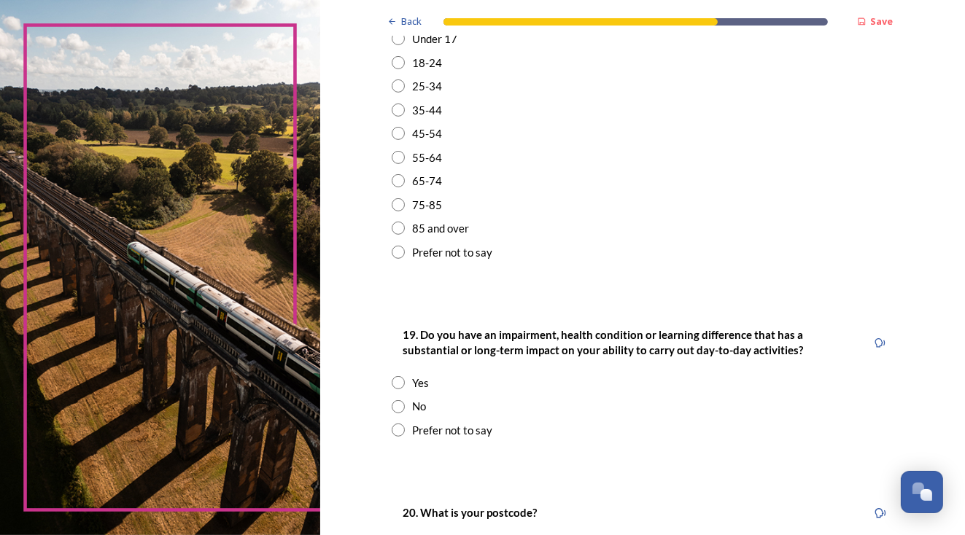
scroll to position [511, 0]
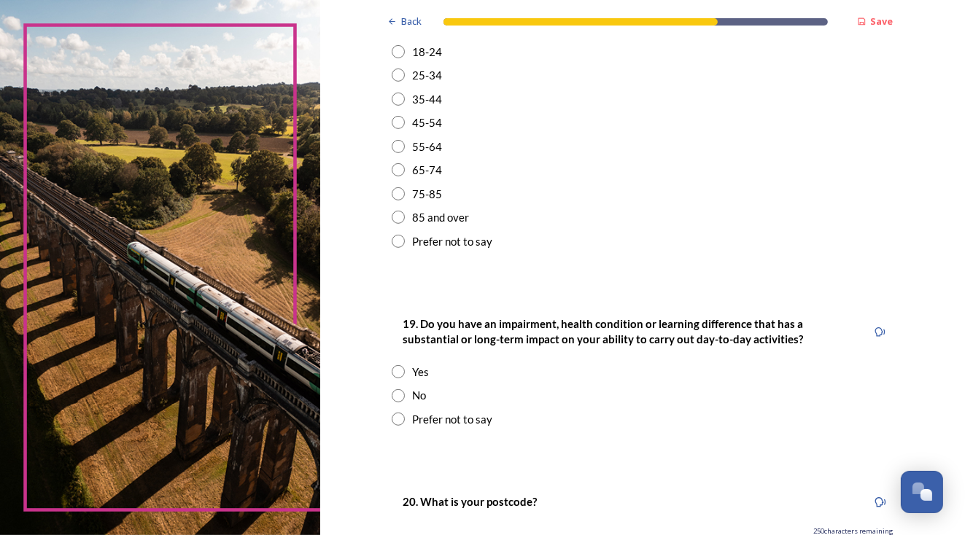
click at [398, 201] on input "radio" at bounding box center [398, 193] width 13 height 13
radio input "true"
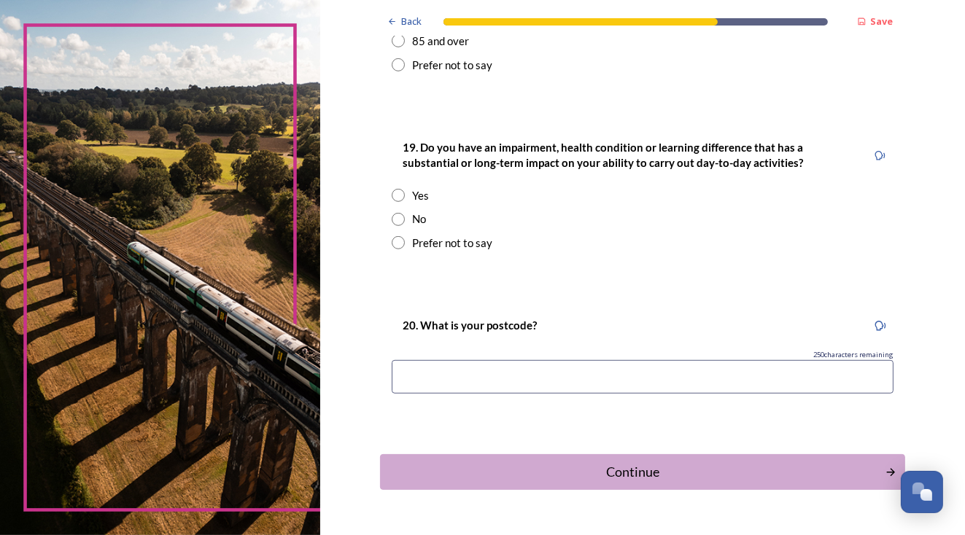
scroll to position [802, 0]
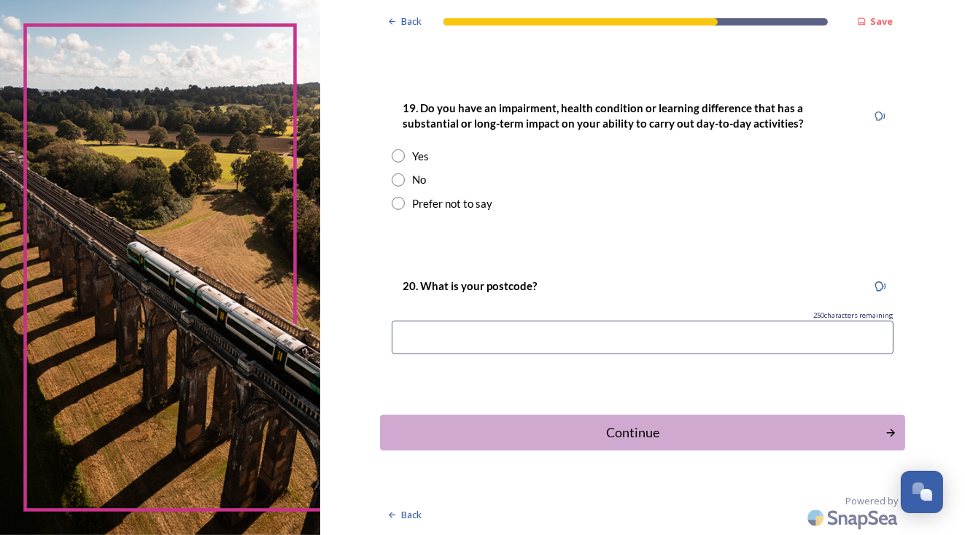
click at [387, 193] on div "19. Do you have an impairment, health condition or learning difference that has…" at bounding box center [642, 156] width 525 height 142
click at [396, 187] on input "radio" at bounding box center [398, 180] width 13 height 13
radio input "true"
click at [642, 430] on div "Continue" at bounding box center [632, 433] width 494 height 20
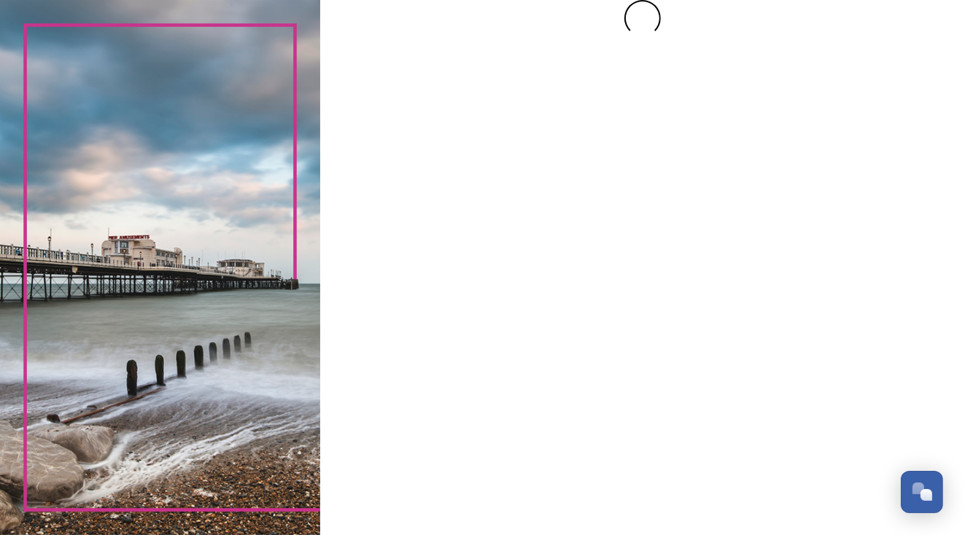
scroll to position [0, 0]
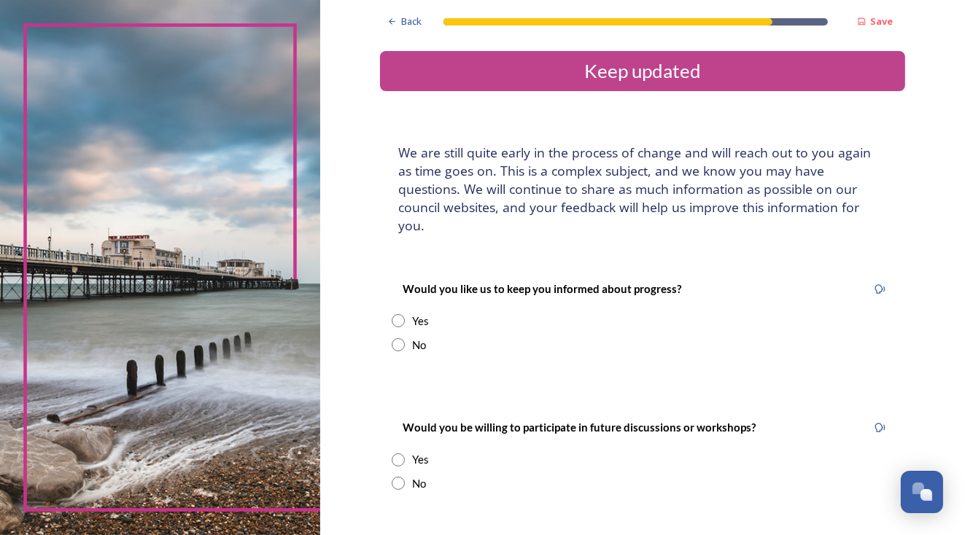
click at [392, 328] on input "radio" at bounding box center [398, 320] width 13 height 13
radio input "true"
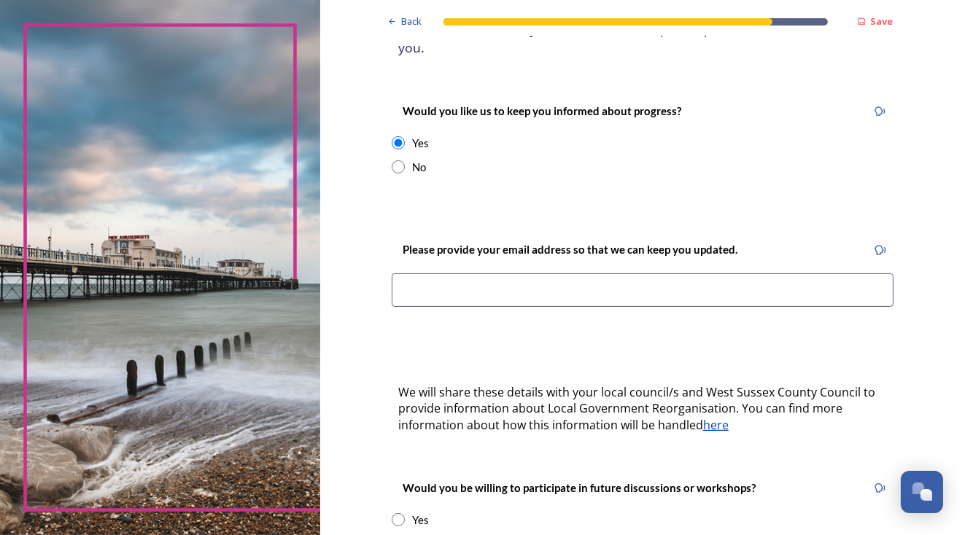
scroll to position [219, 0]
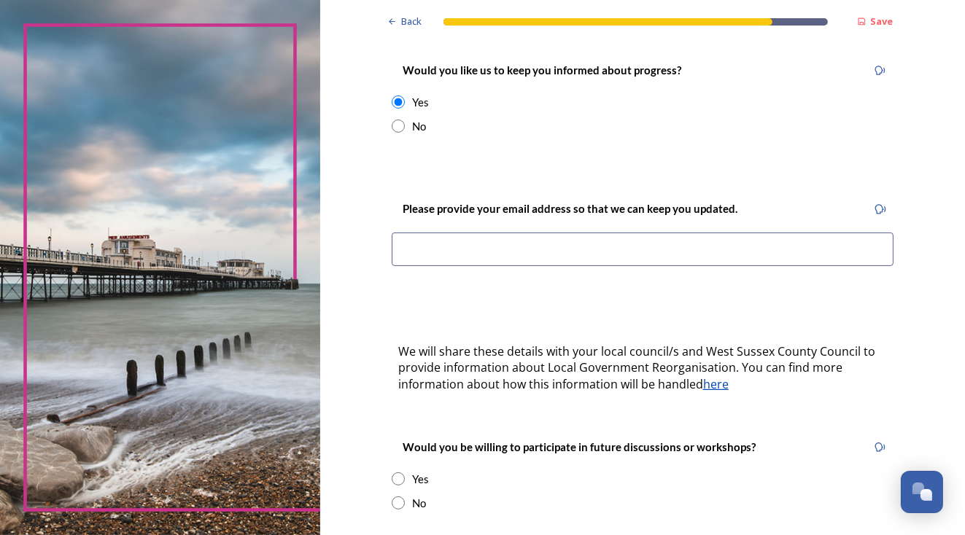
click at [442, 266] on input at bounding box center [643, 250] width 502 height 34
type input "janice.hill10@googlemail.com"
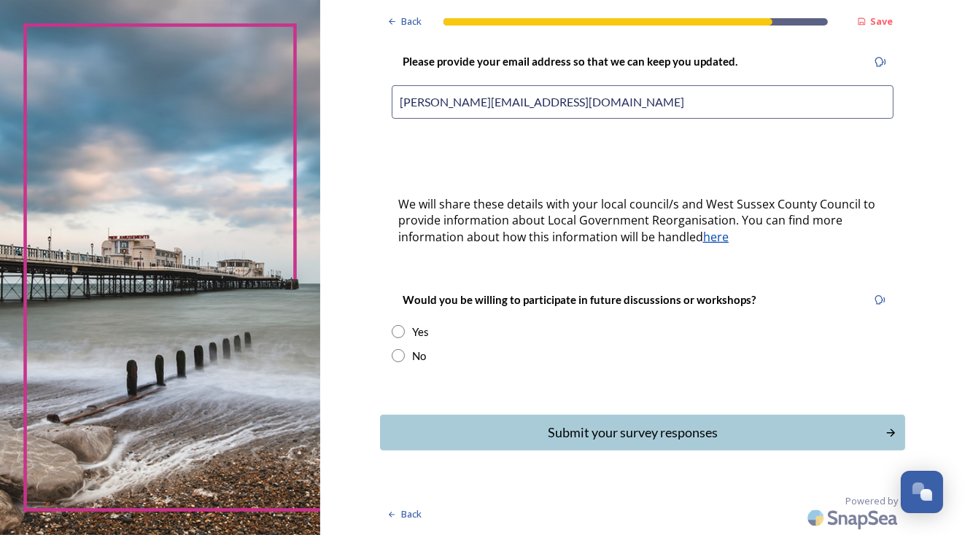
scroll to position [436, 0]
click at [393, 353] on input "radio" at bounding box center [398, 355] width 13 height 13
radio input "true"
click at [582, 427] on div "Submit your survey responses" at bounding box center [632, 433] width 494 height 20
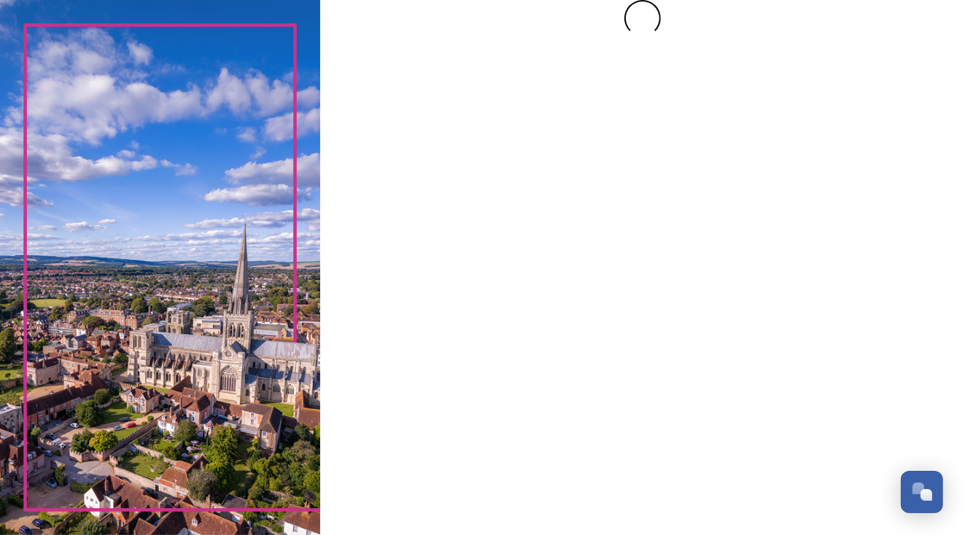
scroll to position [0, 0]
